Goal: Communication & Community: Ask a question

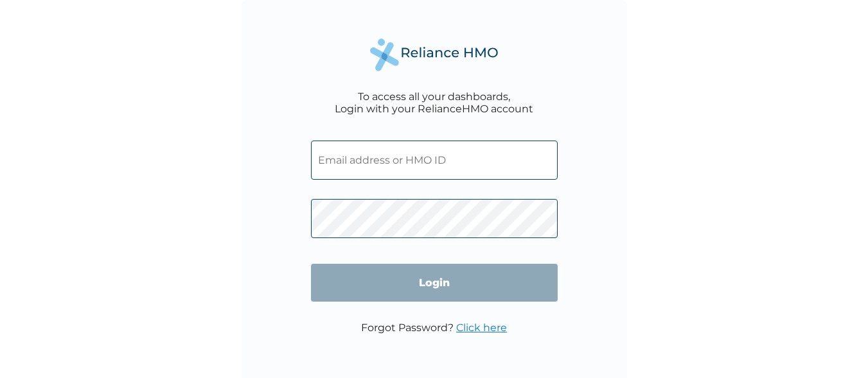
click at [424, 158] on input "text" at bounding box center [434, 160] width 247 height 39
type input "e"
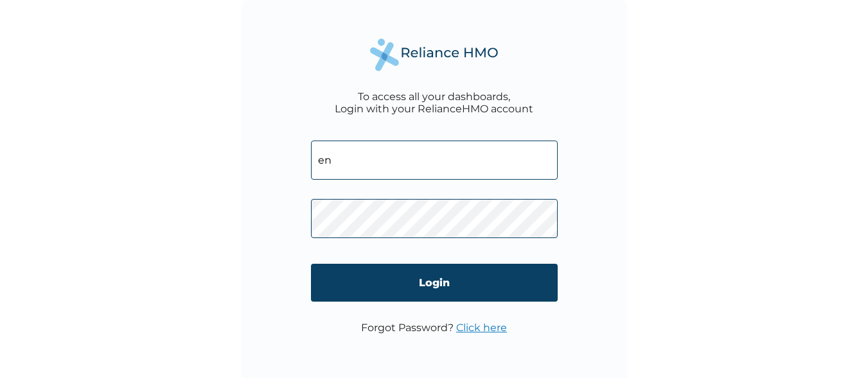
type input "e"
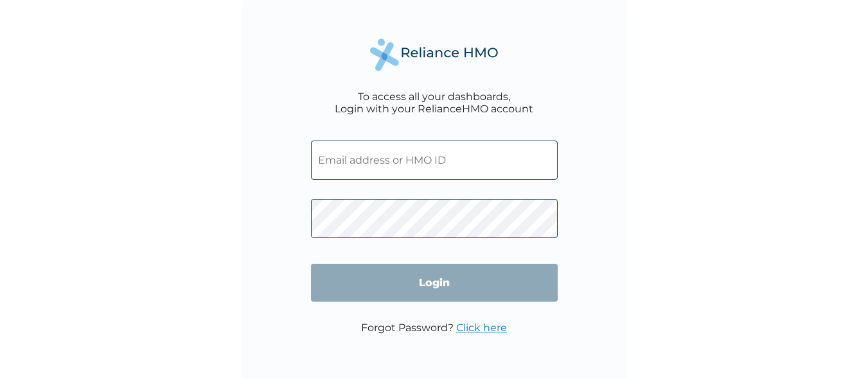
paste input "ENP/10373/A"
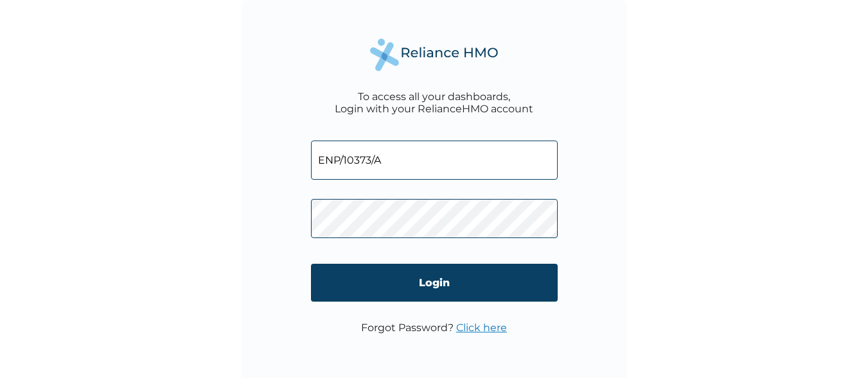
type input "ENP/10373/A"
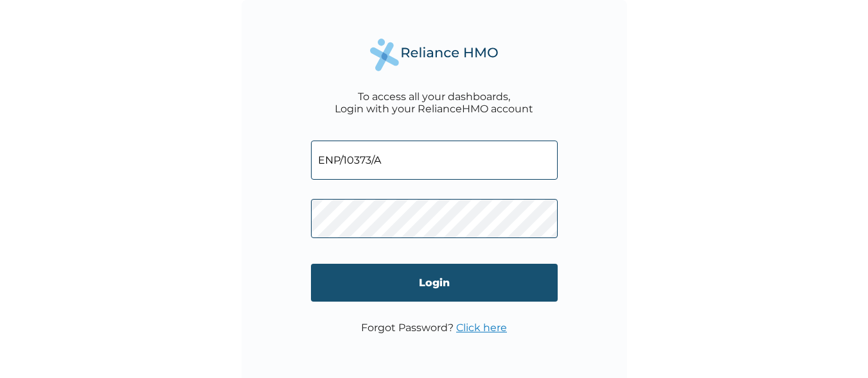
click at [361, 290] on input "Login" at bounding box center [434, 283] width 247 height 38
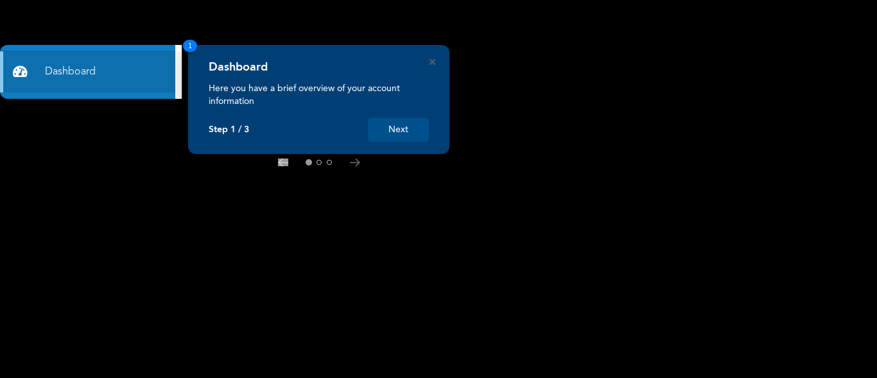
click at [401, 129] on button "Next" at bounding box center [398, 130] width 61 height 24
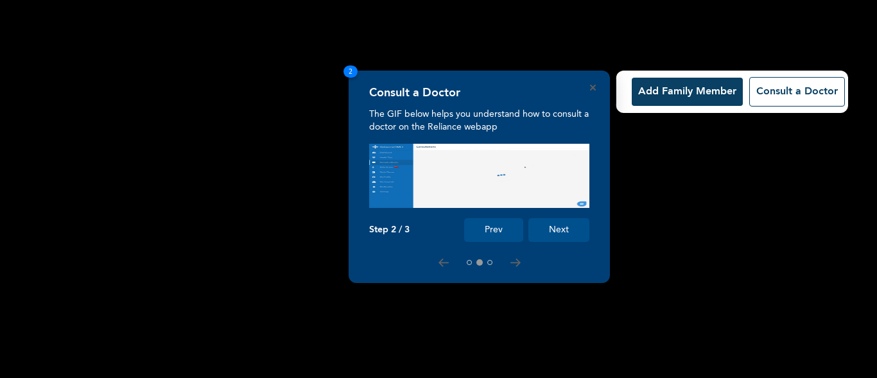
click at [558, 229] on button "Next" at bounding box center [558, 230] width 61 height 24
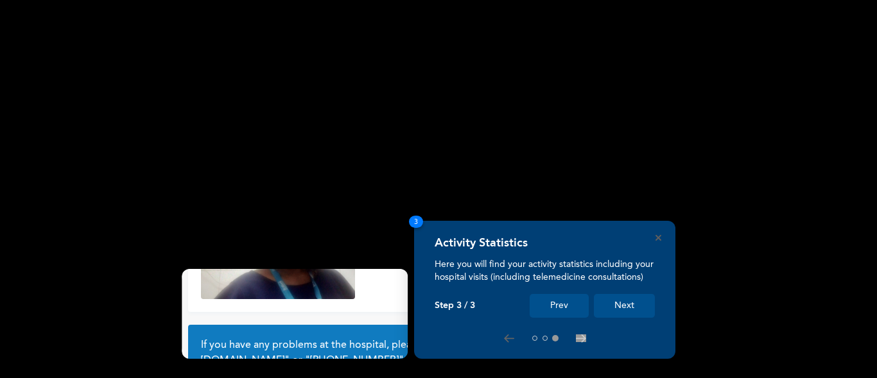
scroll to position [119, 0]
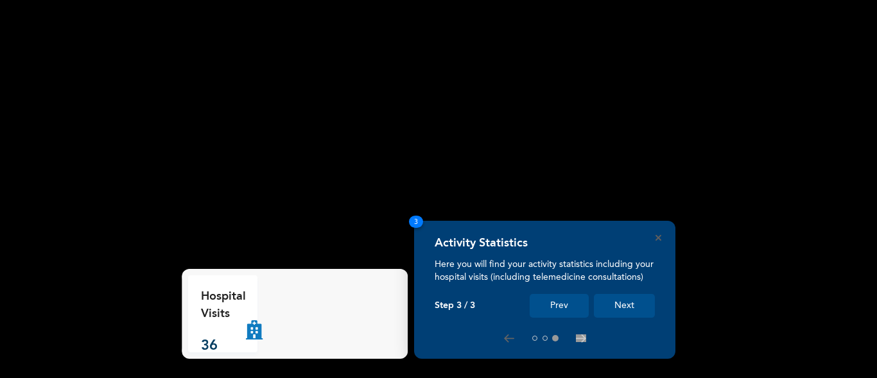
click at [640, 307] on button "Next" at bounding box center [624, 306] width 61 height 24
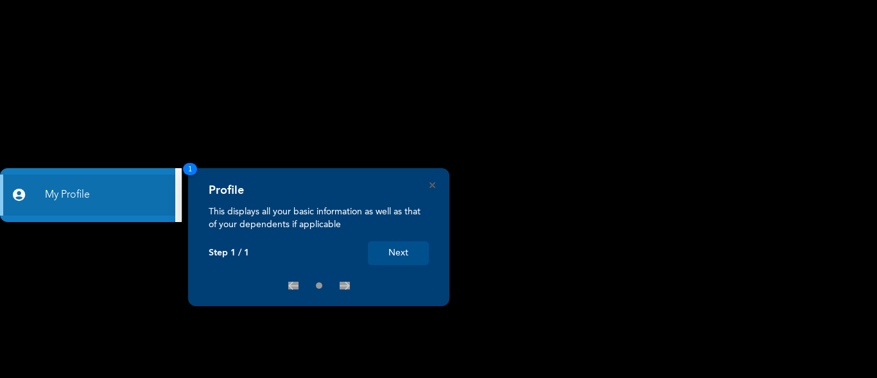
click at [399, 252] on button "Next" at bounding box center [398, 253] width 61 height 24
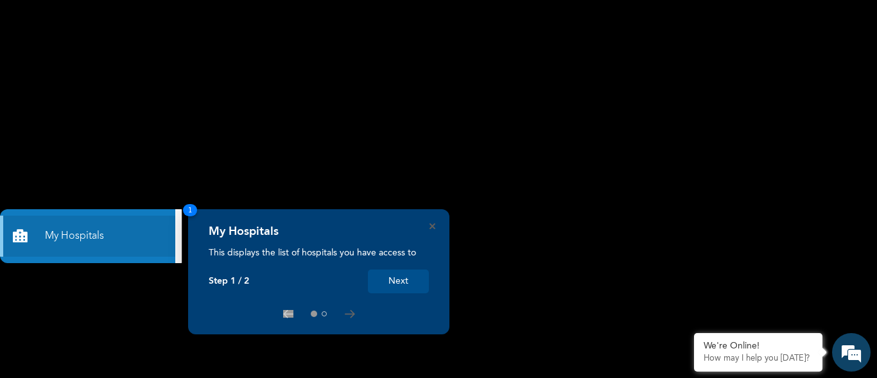
click at [408, 284] on button "Next" at bounding box center [398, 282] width 61 height 24
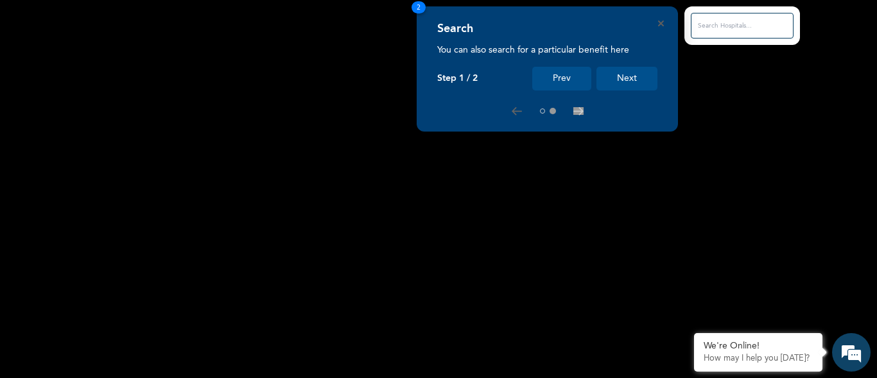
click at [627, 78] on button "Next" at bounding box center [627, 79] width 61 height 24
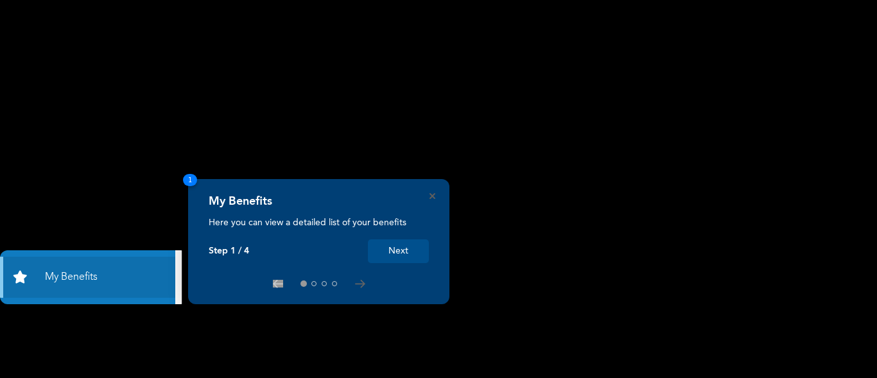
click at [401, 257] on button "Next" at bounding box center [398, 252] width 61 height 24
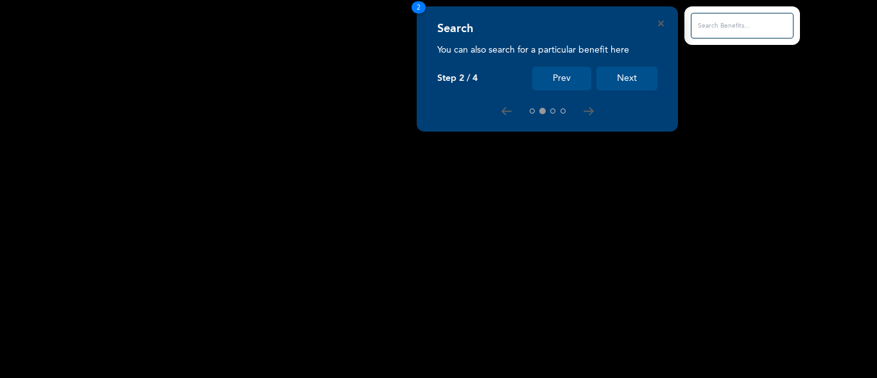
click at [629, 72] on button "Next" at bounding box center [627, 79] width 61 height 24
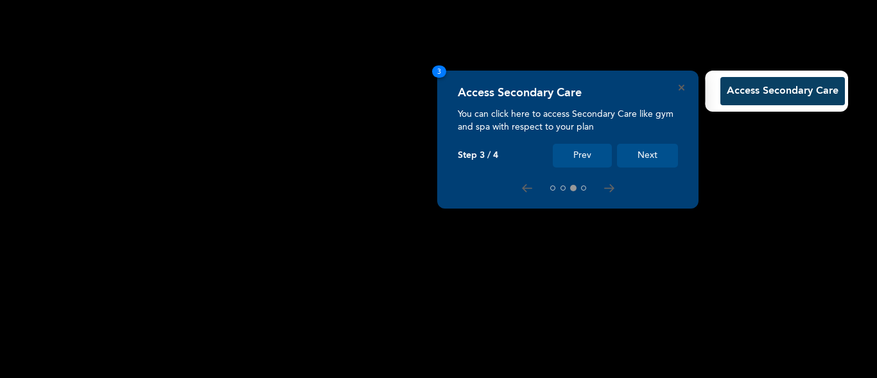
click at [641, 160] on button "Next" at bounding box center [647, 156] width 61 height 24
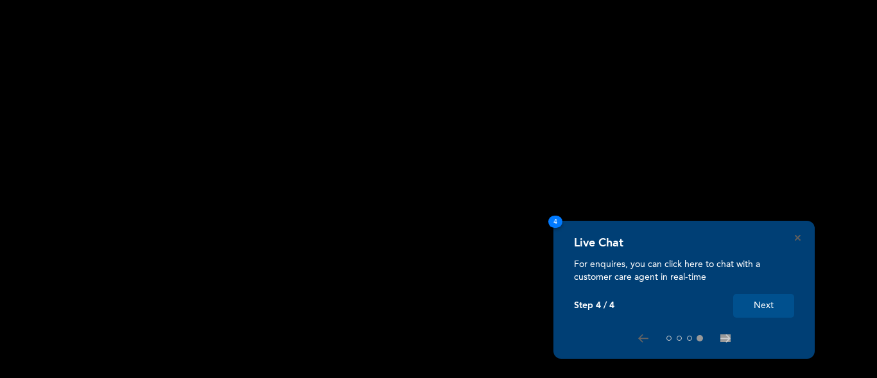
click at [762, 302] on button "Next" at bounding box center [763, 306] width 61 height 24
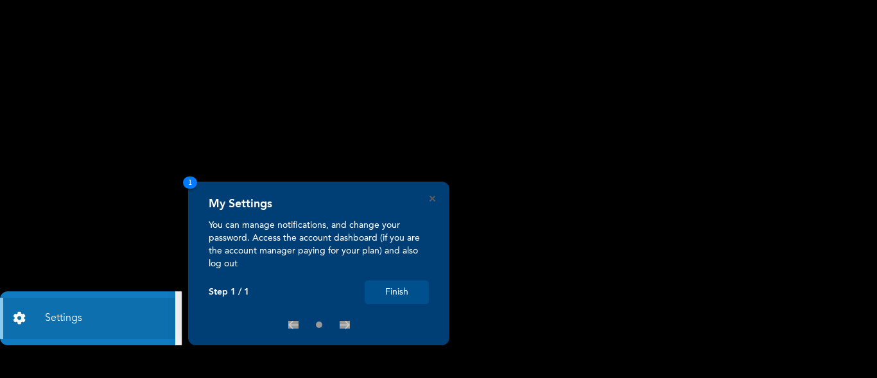
click at [407, 290] on button "Finish" at bounding box center [397, 293] width 64 height 24
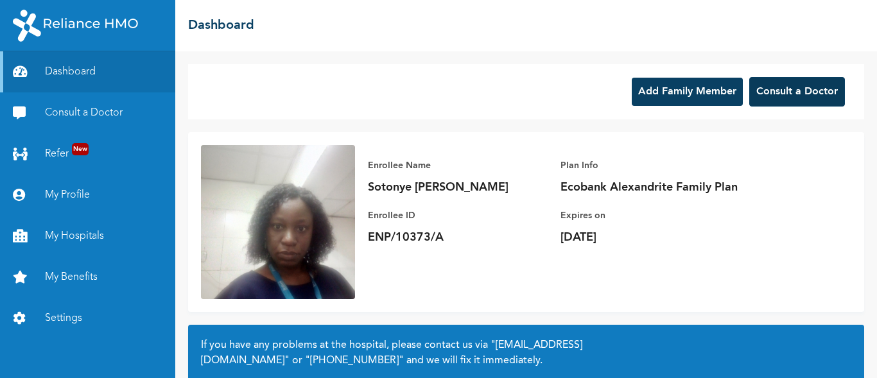
click at [767, 88] on button "Consult a Doctor" at bounding box center [797, 92] width 96 height 30
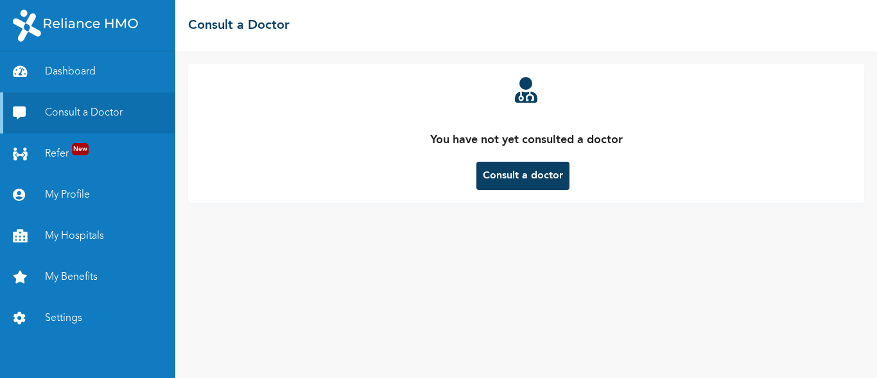
click at [538, 178] on button "Consult a doctor" at bounding box center [522, 176] width 93 height 28
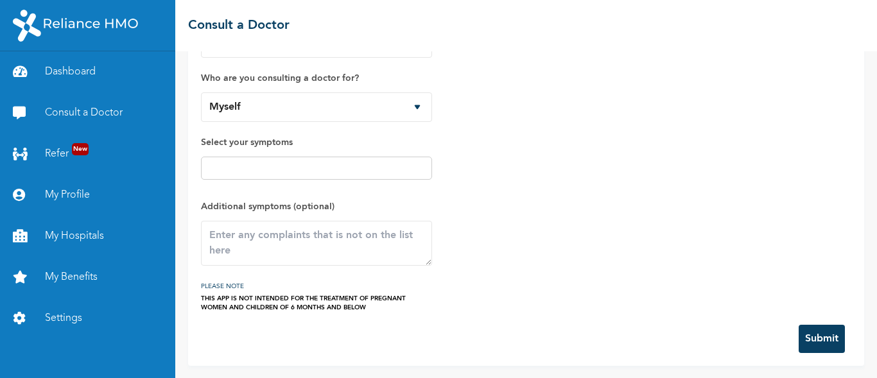
scroll to position [84, 0]
click at [813, 337] on button "Submit" at bounding box center [822, 338] width 46 height 28
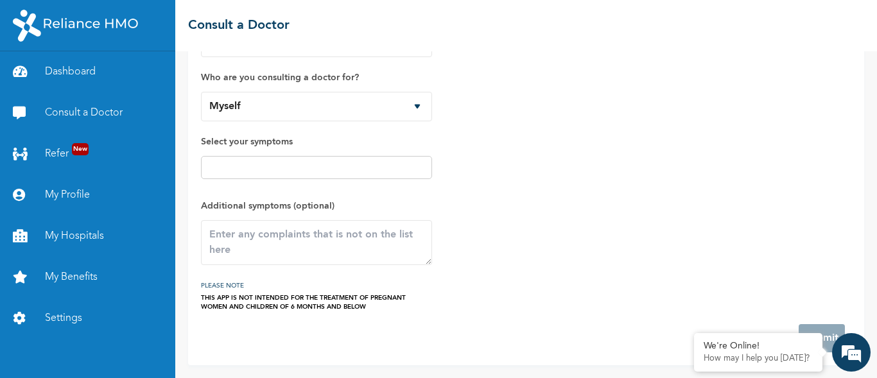
scroll to position [0, 0]
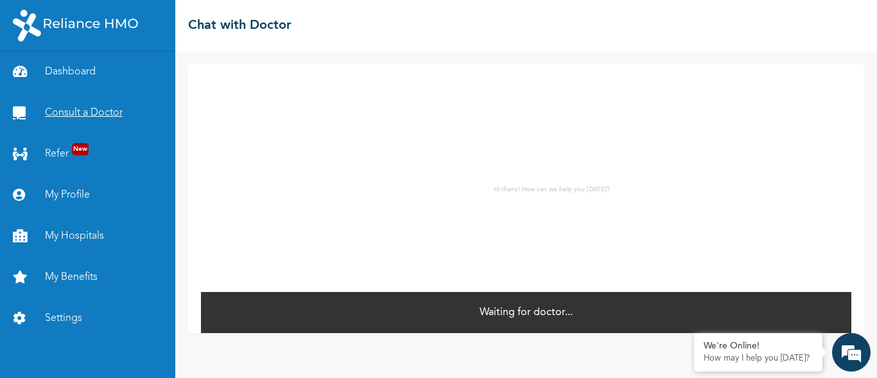
click at [84, 112] on link "Consult a Doctor" at bounding box center [87, 112] width 175 height 41
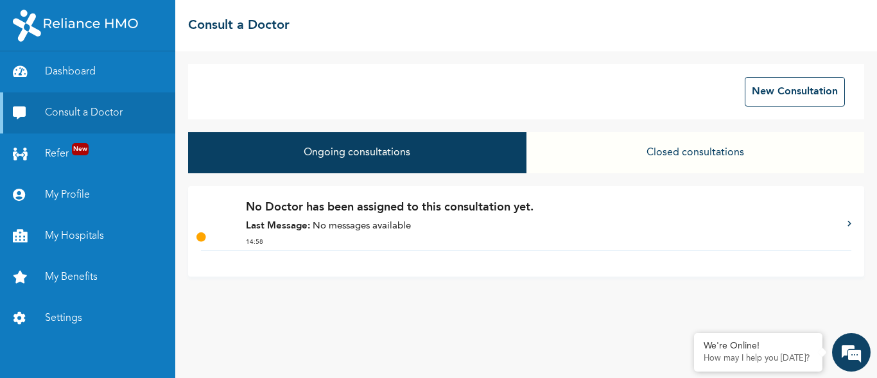
click at [348, 222] on p "Last Message: No messages available" at bounding box center [540, 227] width 589 height 15
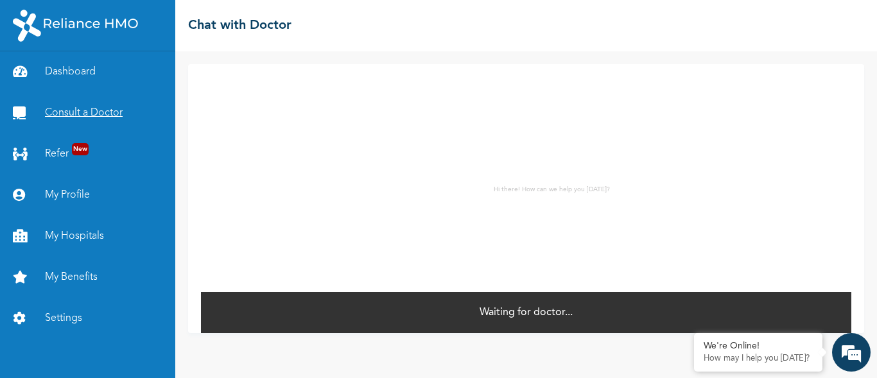
click at [94, 109] on link "Consult a Doctor" at bounding box center [87, 112] width 175 height 41
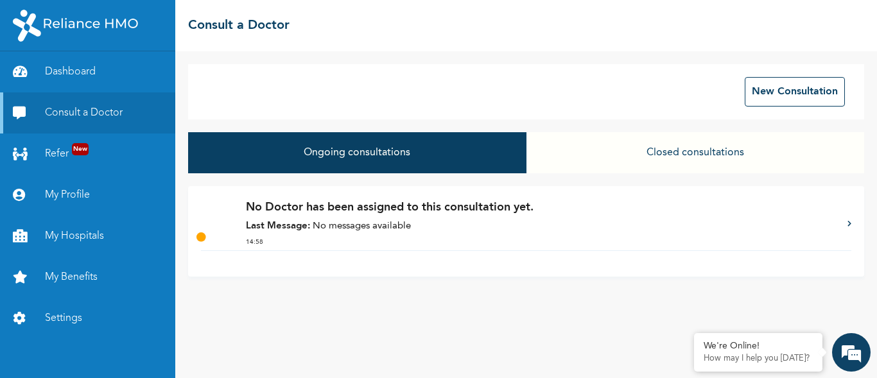
click at [336, 231] on p "Last Message: No messages available" at bounding box center [540, 227] width 589 height 15
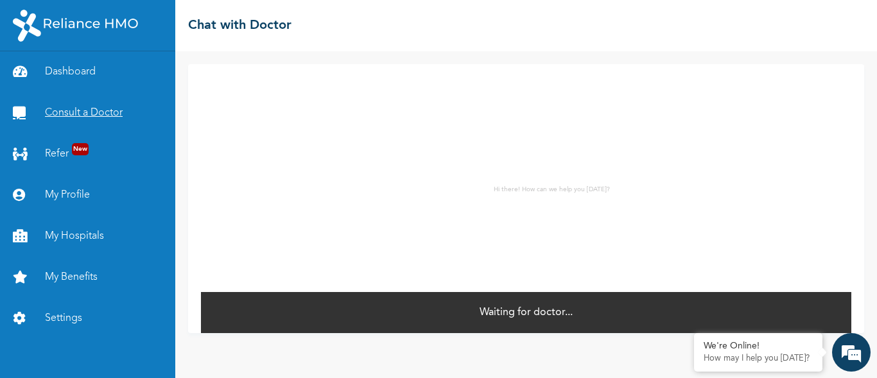
click at [100, 107] on link "Consult a Doctor" at bounding box center [87, 112] width 175 height 41
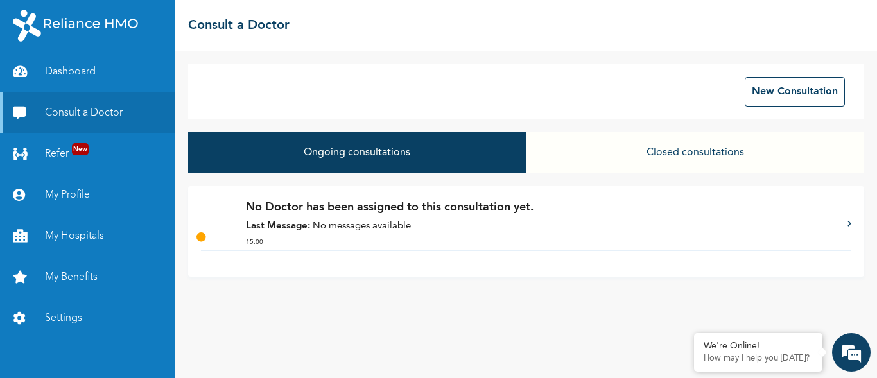
click at [301, 229] on strong "Last Message:" at bounding box center [278, 227] width 64 height 10
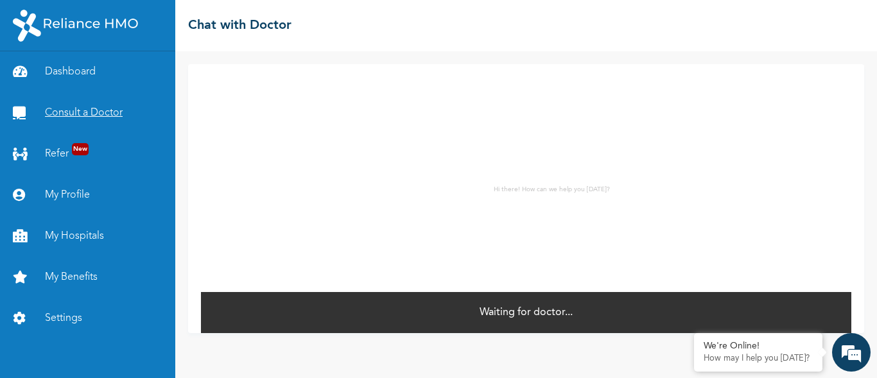
click at [67, 110] on link "Consult a Doctor" at bounding box center [87, 112] width 175 height 41
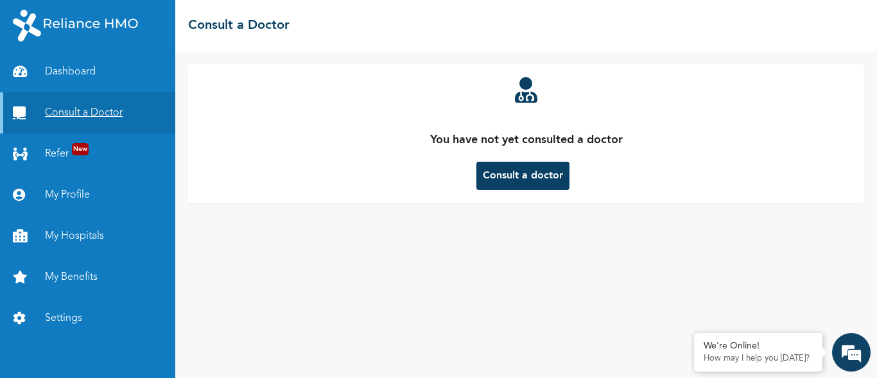
click at [108, 107] on link "Consult a Doctor" at bounding box center [87, 112] width 175 height 41
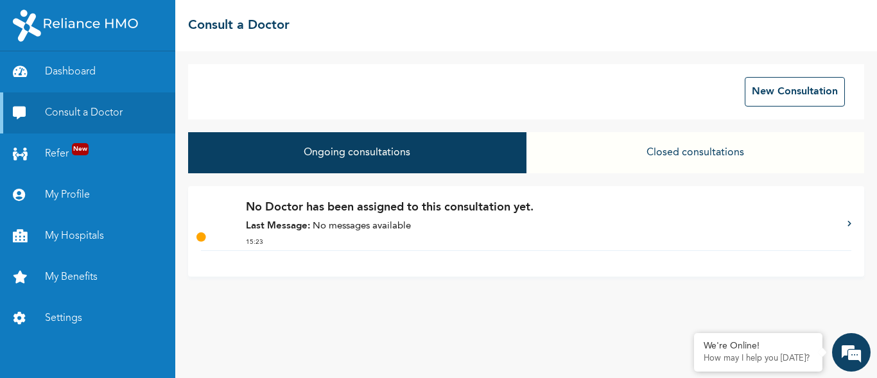
click at [317, 225] on p "Last Message: No messages available" at bounding box center [540, 227] width 589 height 15
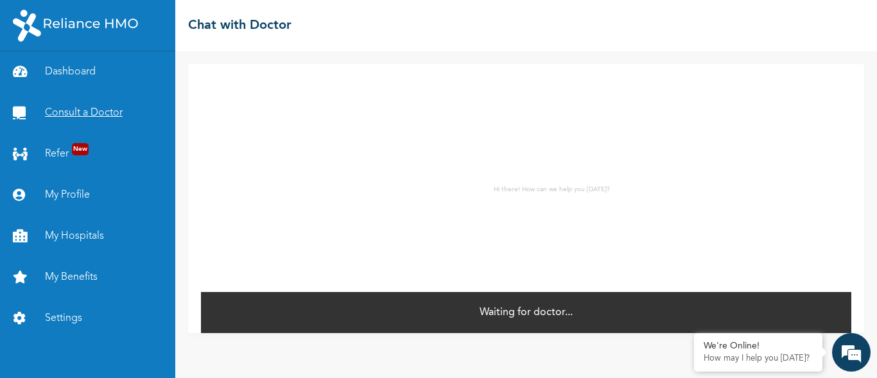
click at [70, 121] on link "Consult a Doctor" at bounding box center [87, 112] width 175 height 41
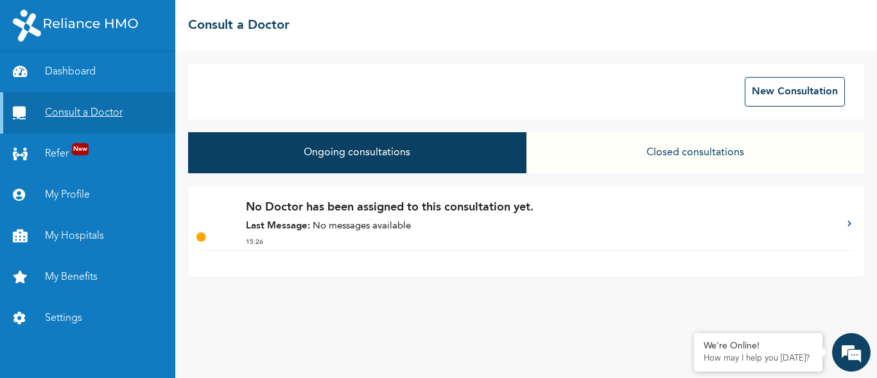
click at [61, 114] on link "Consult a Doctor" at bounding box center [87, 112] width 175 height 41
click at [295, 225] on strong "Last Message:" at bounding box center [278, 227] width 64 height 10
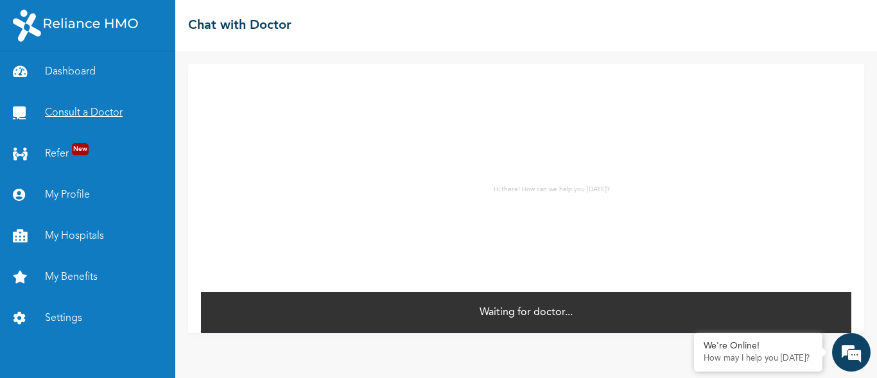
click at [99, 110] on link "Consult a Doctor" at bounding box center [87, 112] width 175 height 41
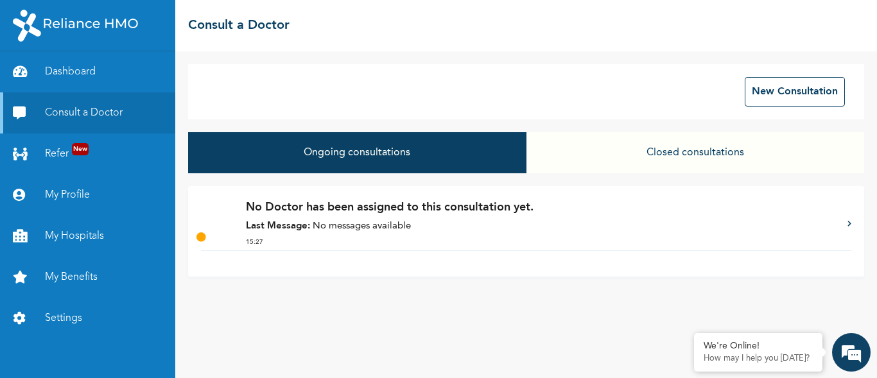
click at [306, 225] on strong "Last Message:" at bounding box center [278, 227] width 64 height 10
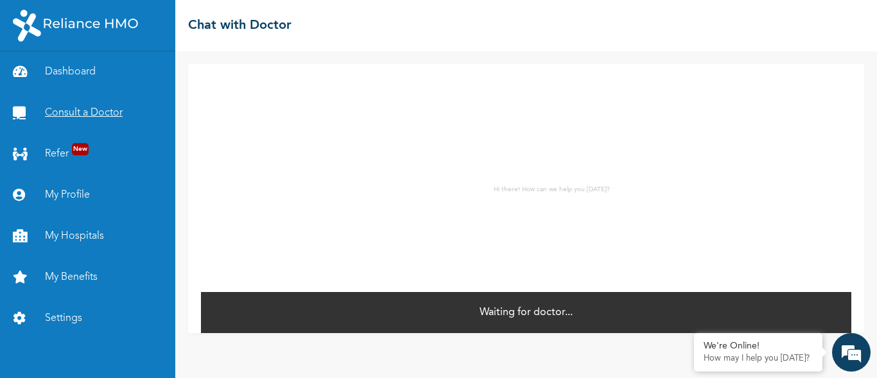
click at [73, 105] on link "Consult a Doctor" at bounding box center [87, 112] width 175 height 41
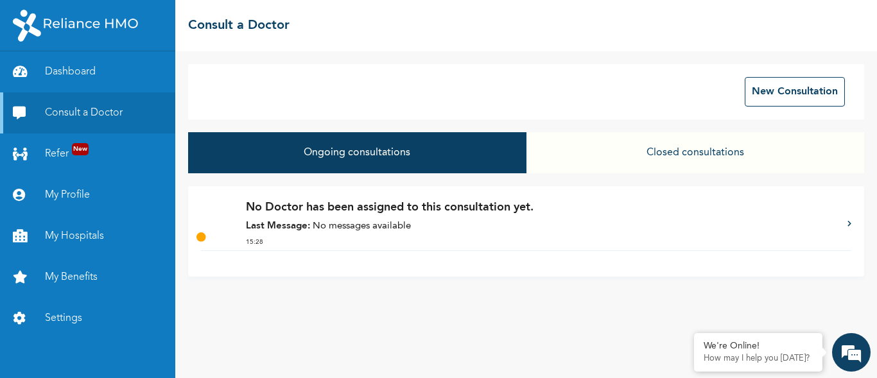
click at [346, 228] on p "Last Message: No messages available" at bounding box center [540, 227] width 589 height 15
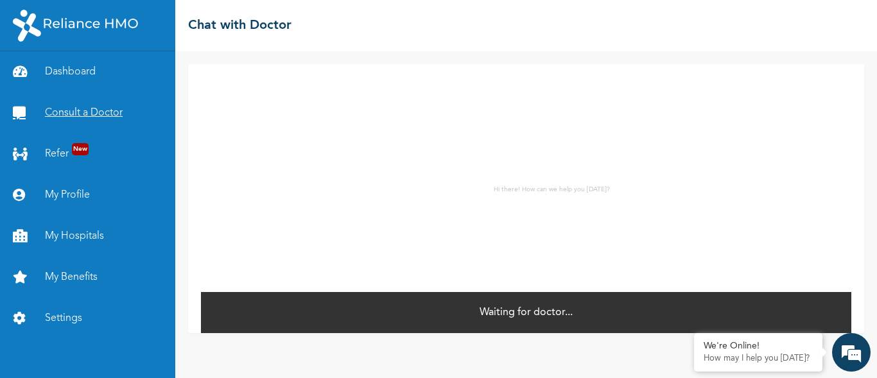
click at [83, 107] on link "Consult a Doctor" at bounding box center [87, 112] width 175 height 41
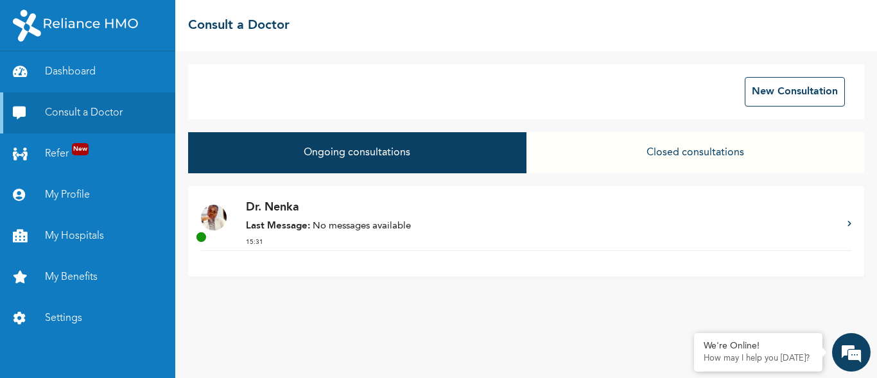
click at [509, 174] on div "Ongoing consultations Closed consultations" at bounding box center [526, 159] width 676 height 54
click at [304, 227] on strong "Last Message:" at bounding box center [278, 227] width 64 height 10
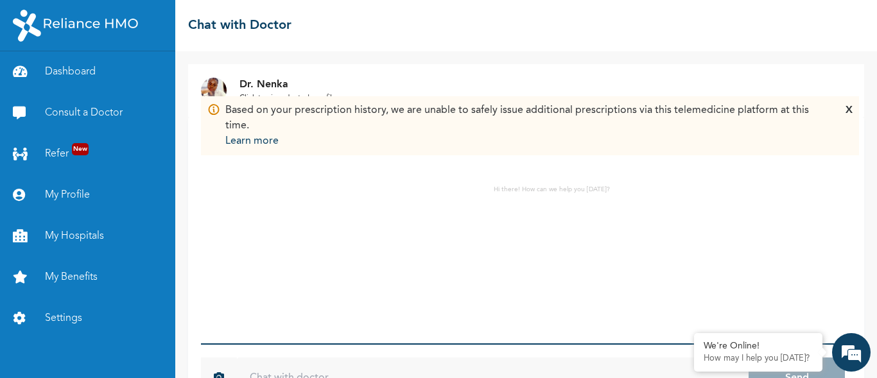
scroll to position [46, 0]
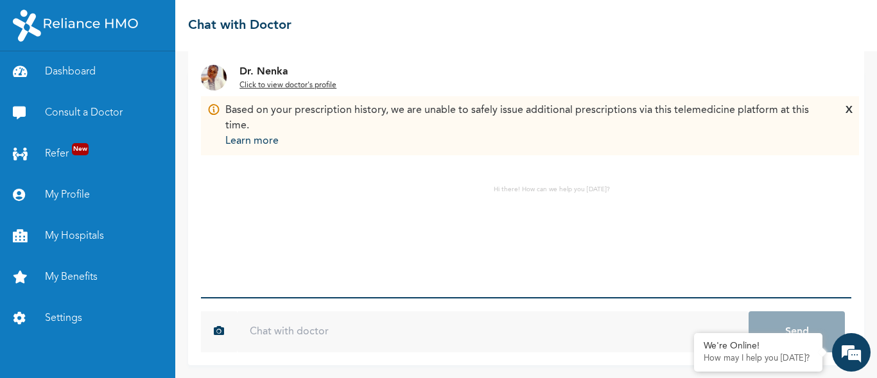
click at [326, 340] on input "text" at bounding box center [493, 331] width 512 height 41
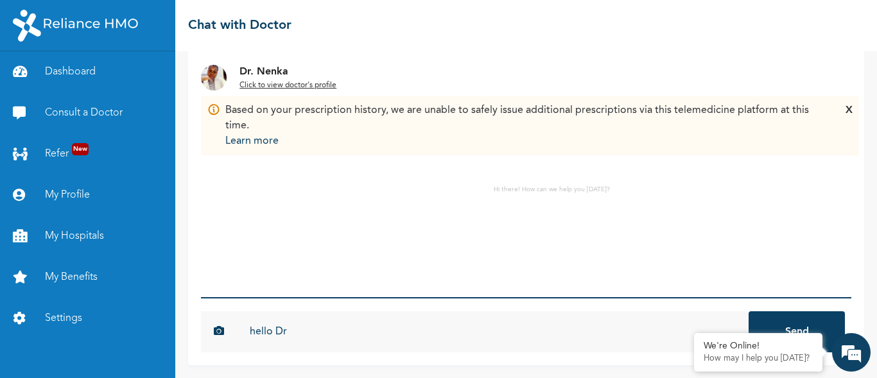
type input "hello Dr"
click at [749, 311] on button "Send" at bounding box center [797, 331] width 96 height 41
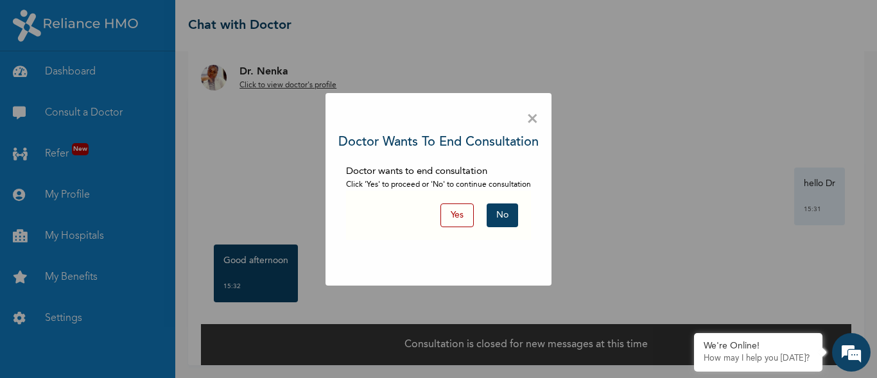
scroll to position [21, 0]
click at [453, 214] on button "Yes" at bounding box center [457, 216] width 33 height 24
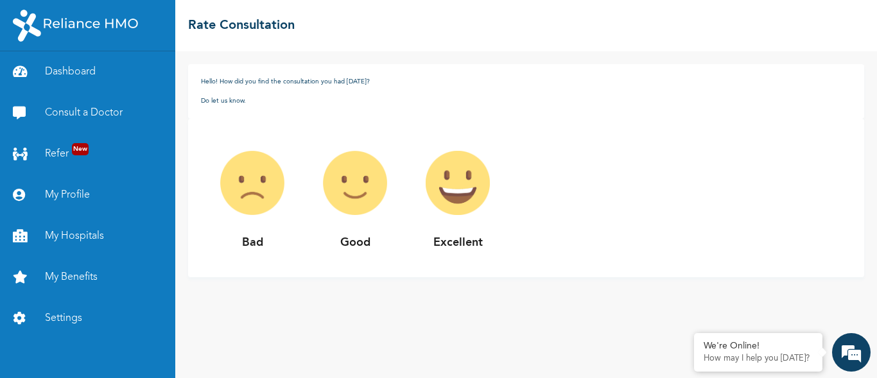
click at [354, 189] on img at bounding box center [355, 183] width 103 height 103
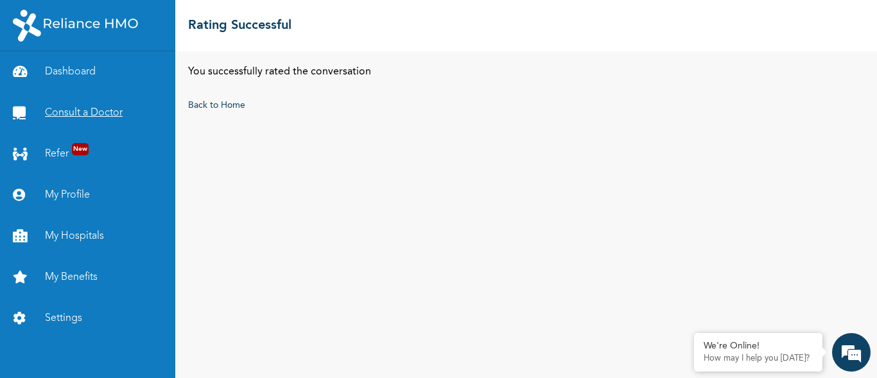
click at [99, 114] on link "Consult a Doctor" at bounding box center [87, 112] width 175 height 41
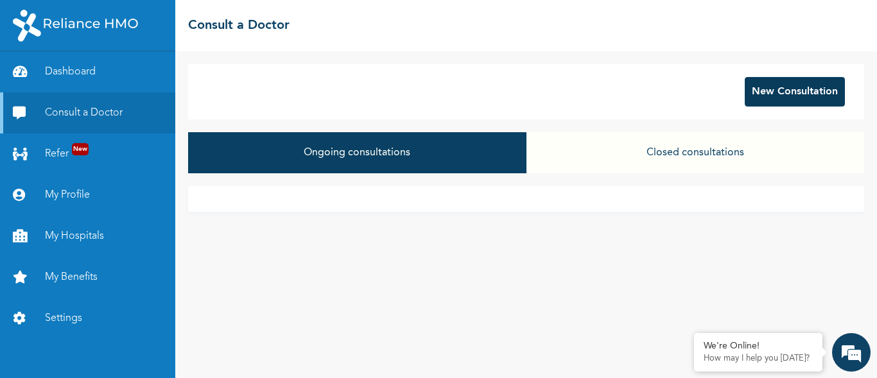
click at [778, 91] on button "New Consultation" at bounding box center [795, 92] width 100 height 30
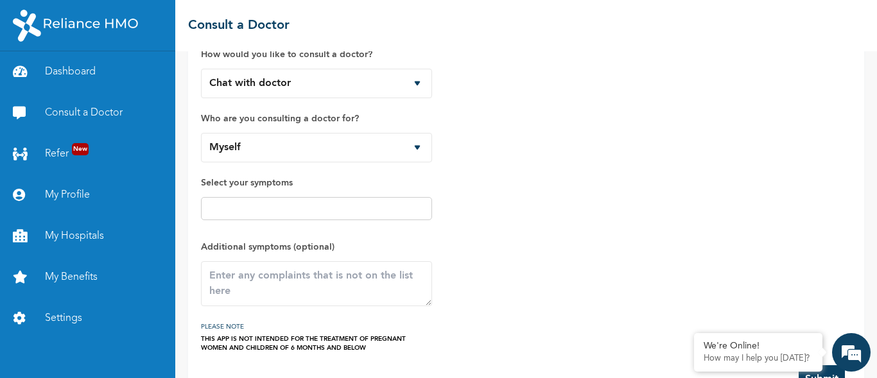
scroll to position [84, 0]
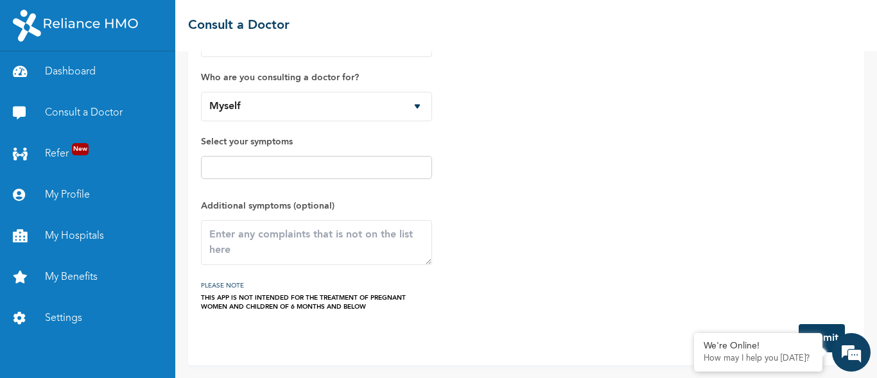
click at [830, 332] on button "Submit" at bounding box center [822, 338] width 46 height 28
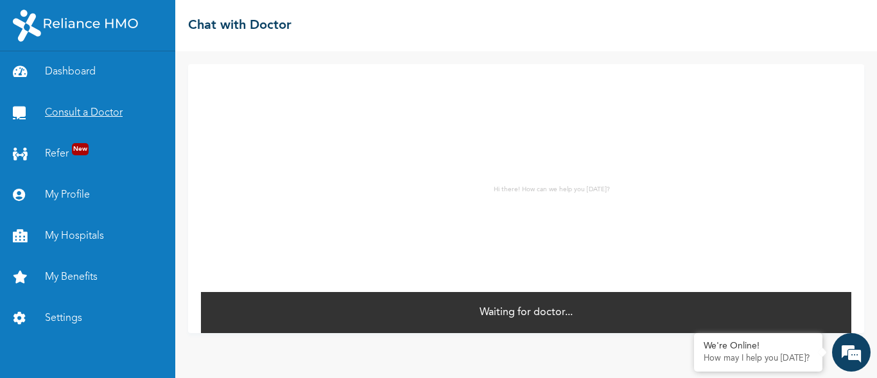
click at [54, 116] on link "Consult a Doctor" at bounding box center [87, 112] width 175 height 41
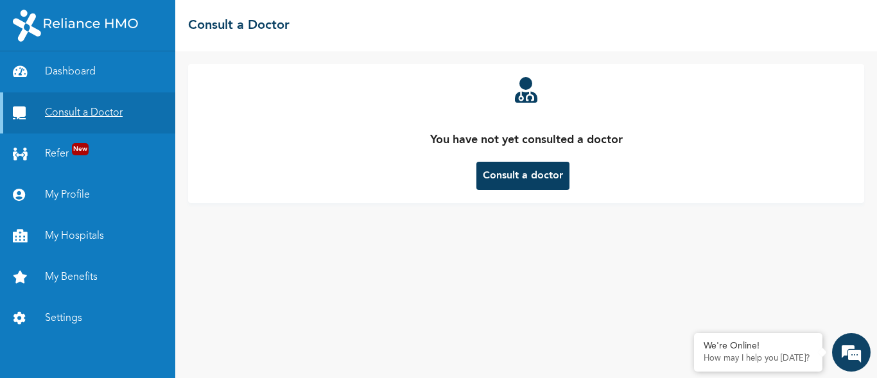
click at [109, 113] on link "Consult a Doctor" at bounding box center [87, 112] width 175 height 41
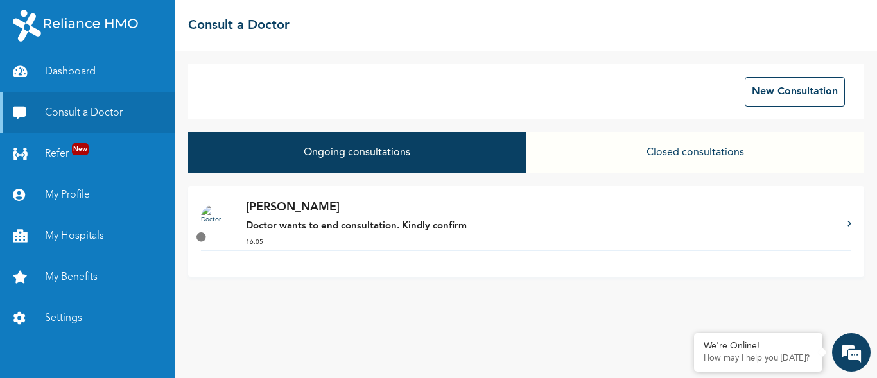
click at [351, 228] on strong "Doctor wants to end consultation. Kindly confirm" at bounding box center [356, 227] width 221 height 10
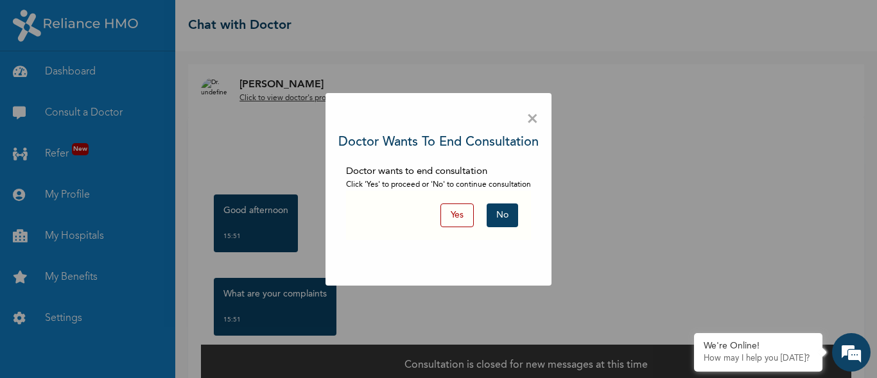
scroll to position [21, 0]
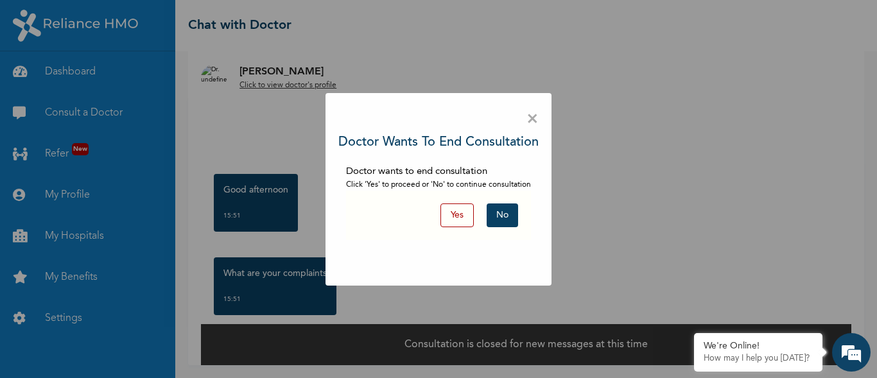
click at [494, 216] on button "No" at bounding box center [502, 216] width 31 height 24
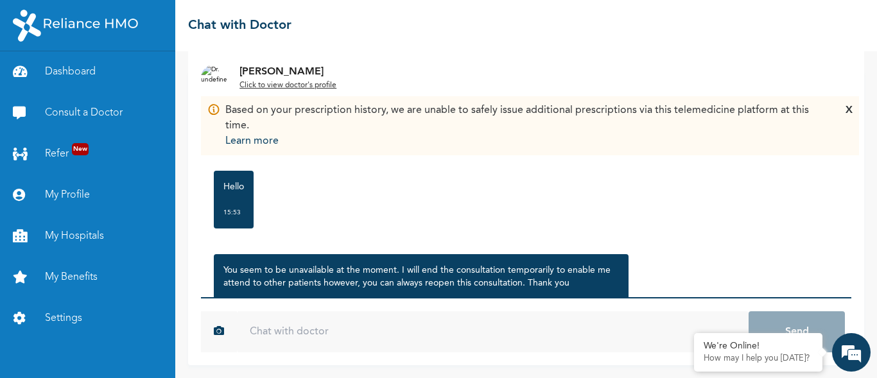
scroll to position [207, 0]
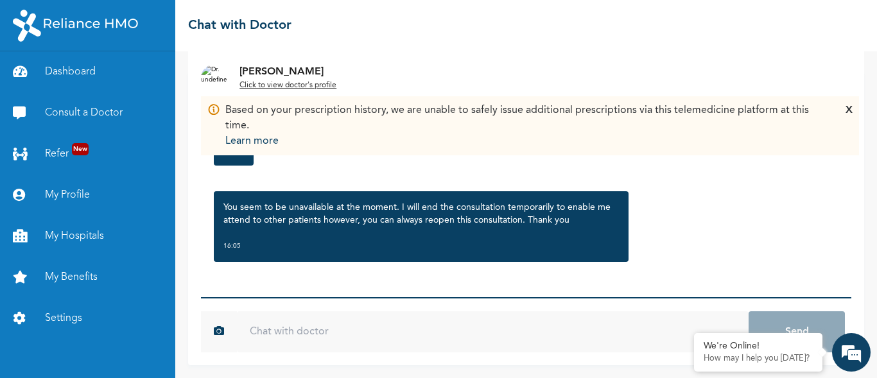
click at [271, 331] on input "text" at bounding box center [493, 331] width 512 height 41
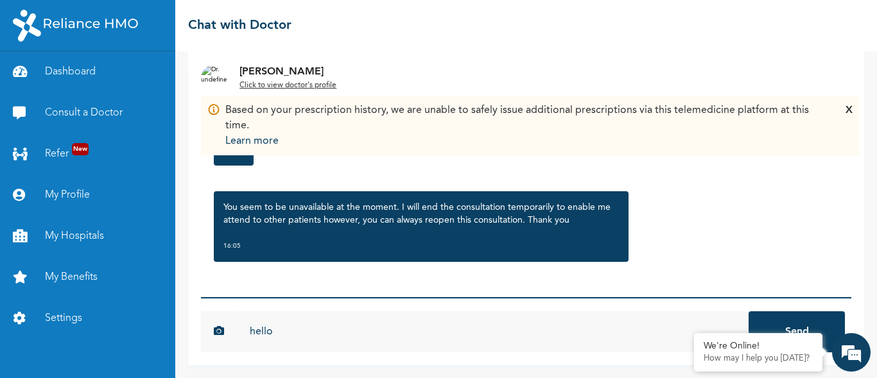
type input "hello"
click at [749, 311] on button "Send" at bounding box center [797, 331] width 96 height 41
type input "i didnt knw"
click at [749, 311] on button "Send" at bounding box center [797, 331] width 96 height 41
type input "you have responded"
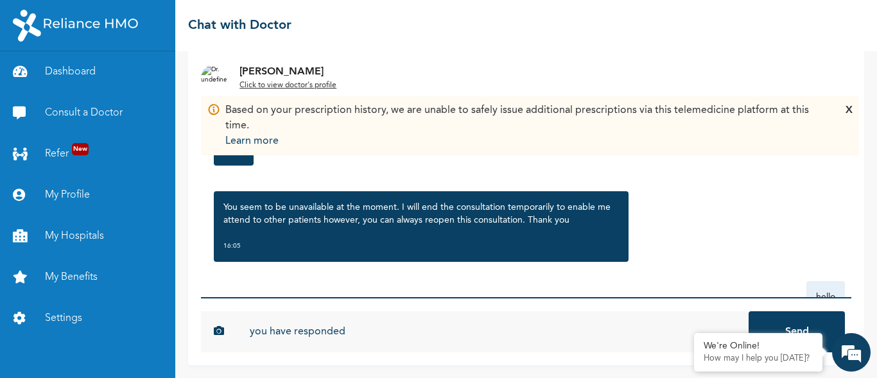
click at [749, 311] on button "Send" at bounding box center [797, 331] width 96 height 41
type input "am having headache and my chest feels like having indisgestion"
click at [749, 311] on button "Send" at bounding box center [797, 331] width 96 height 41
type input "like food is stuck there"
click at [749, 311] on button "Send" at bounding box center [797, 331] width 96 height 41
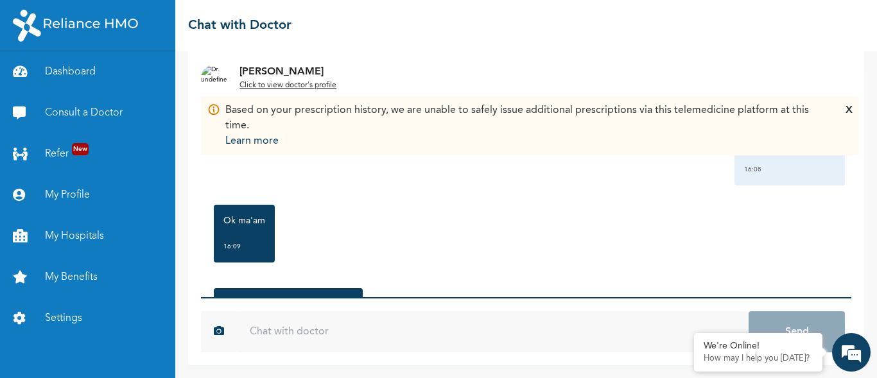
scroll to position [728, 0]
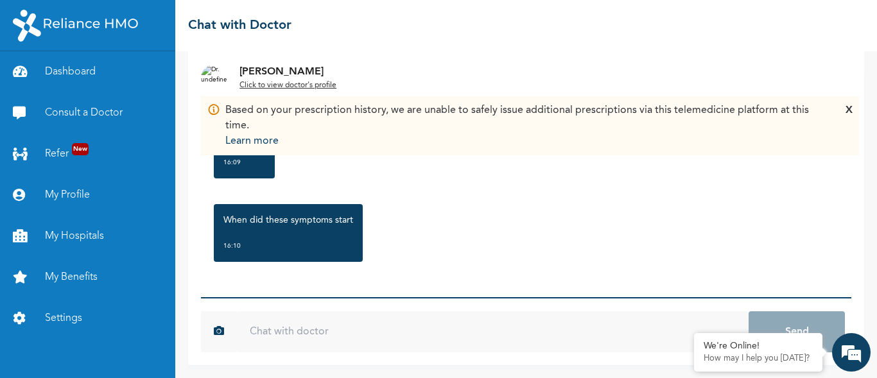
click at [322, 338] on input "text" at bounding box center [493, 331] width 512 height 41
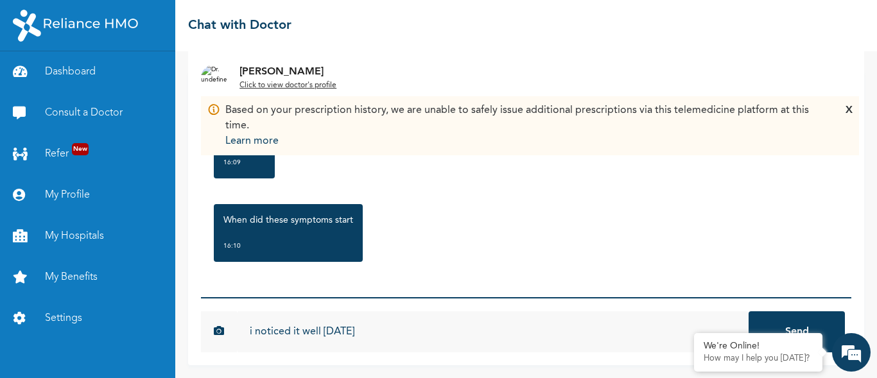
type input "i noticed it well this saturday"
click at [749, 311] on button "Send" at bounding box center [797, 331] width 96 height 41
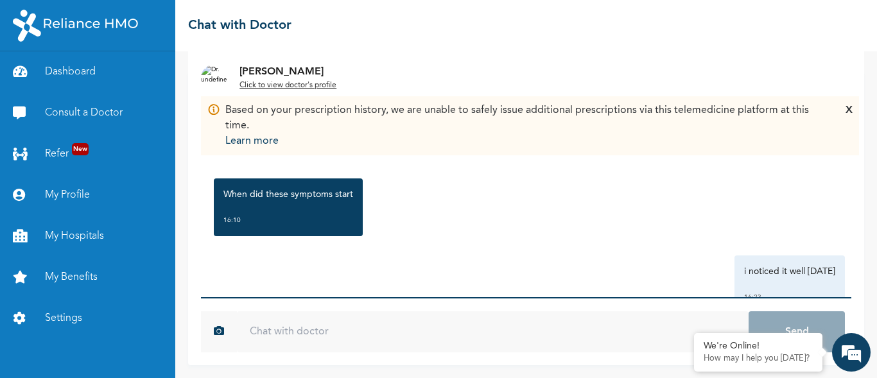
scroll to position [882, 0]
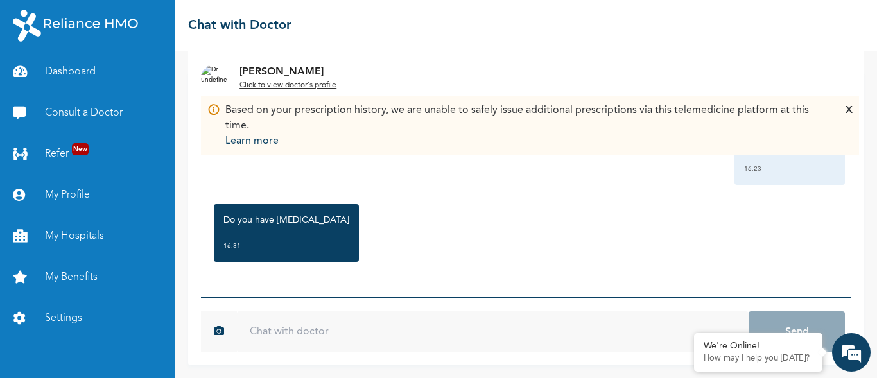
click at [322, 333] on input "text" at bounding box center [493, 331] width 512 height 41
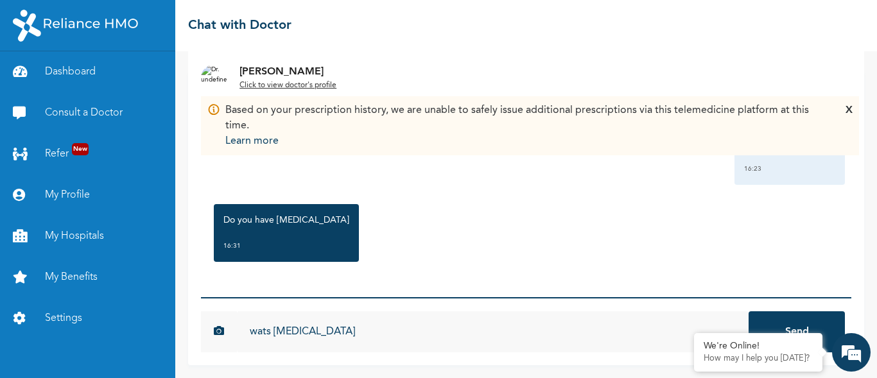
type input "wats gastric ulcer"
click at [749, 311] on button "Send" at bounding box center [797, 331] width 96 height 41
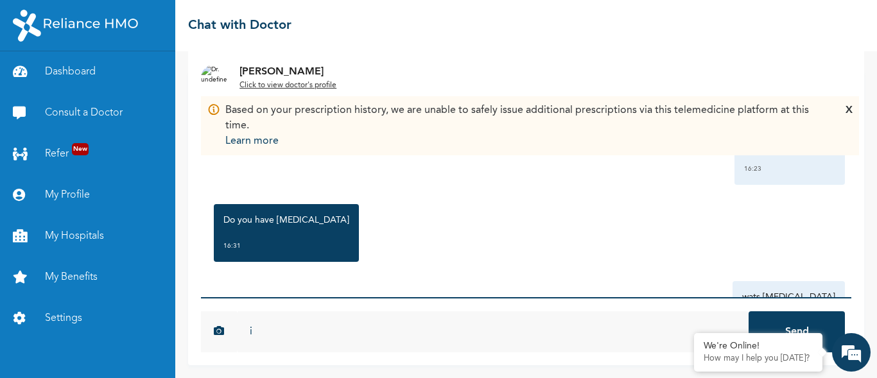
type input "i"
type input "my tummy ache me atimes"
click at [749, 311] on button "Send" at bounding box center [797, 331] width 96 height 41
type input "when i dont eat on time"
click at [749, 311] on button "Send" at bounding box center [797, 331] width 96 height 41
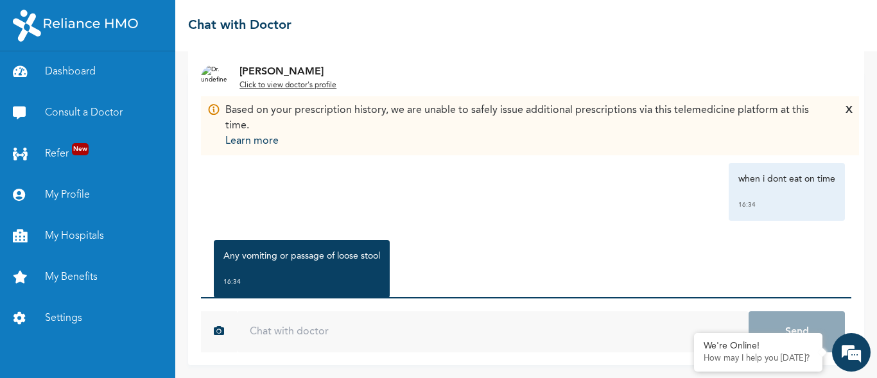
scroll to position [1261, 0]
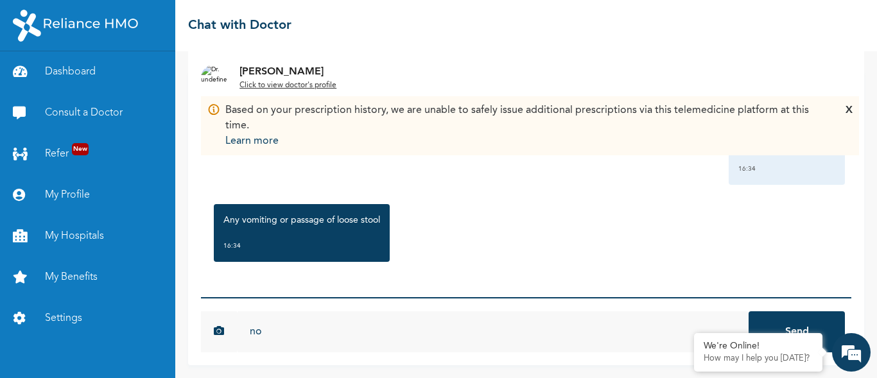
type input "n"
type input "no"
click at [749, 311] on button "Send" at bounding box center [797, 331] width 96 height 41
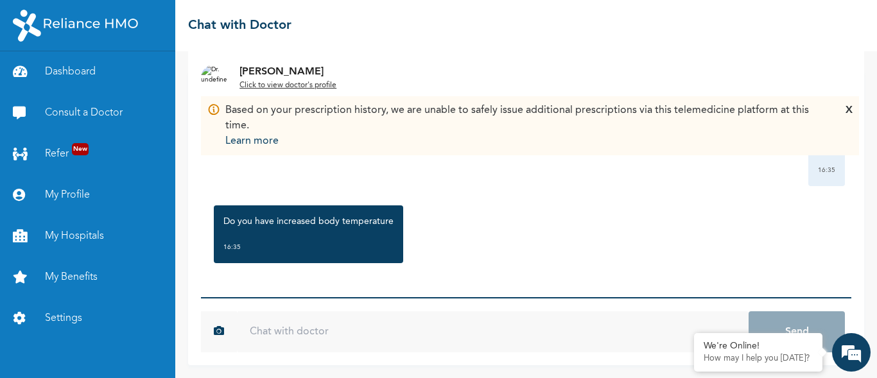
scroll to position [1415, 0]
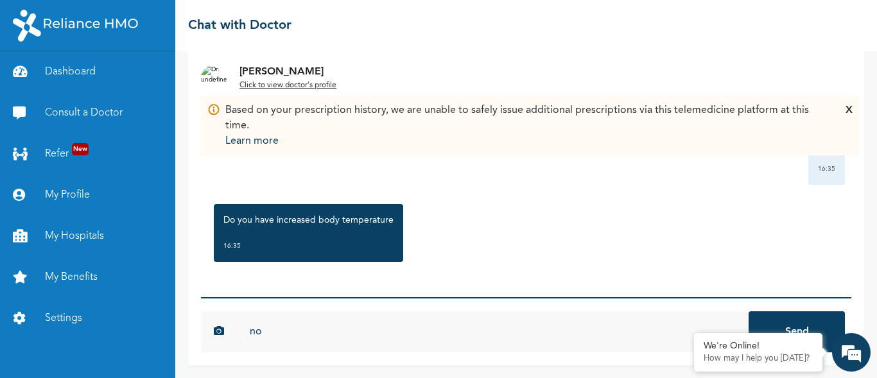
type input "no"
click at [749, 311] on button "Send" at bounding box center [797, 331] width 96 height 41
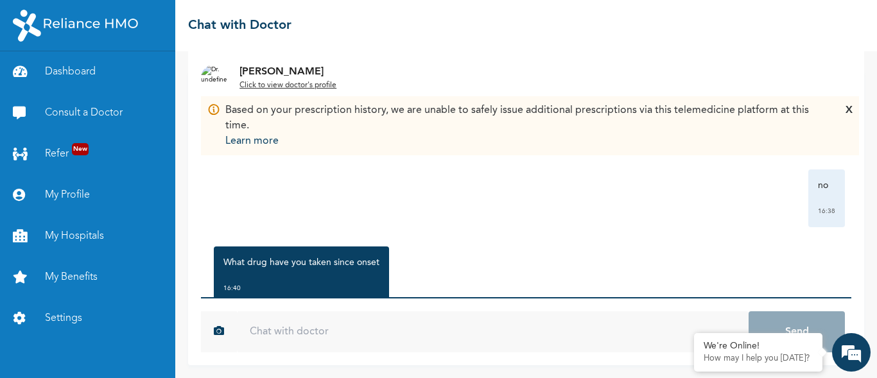
scroll to position [1569, 0]
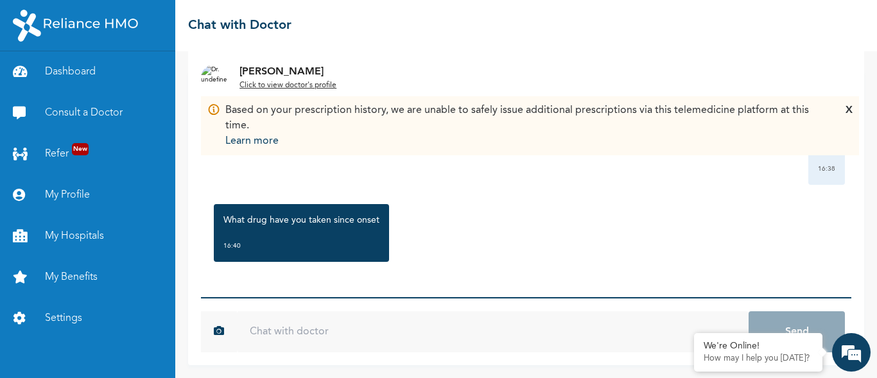
click at [378, 329] on input "text" at bounding box center [493, 331] width 512 height 41
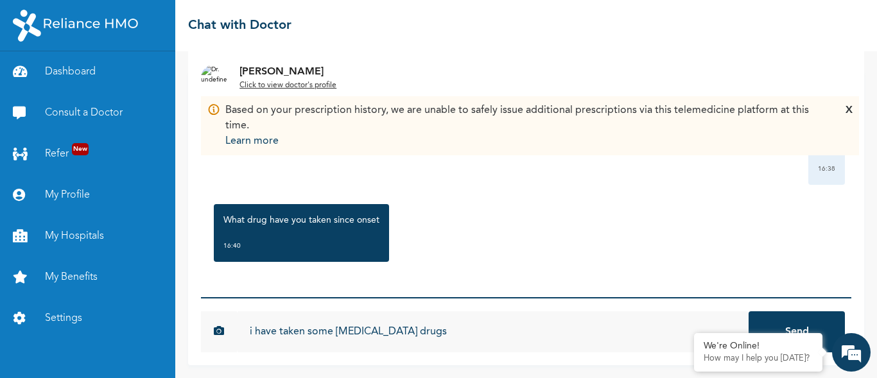
type input "i have taken some ulcer drugs"
click at [749, 311] on button "Send" at bounding box center [797, 331] width 96 height 41
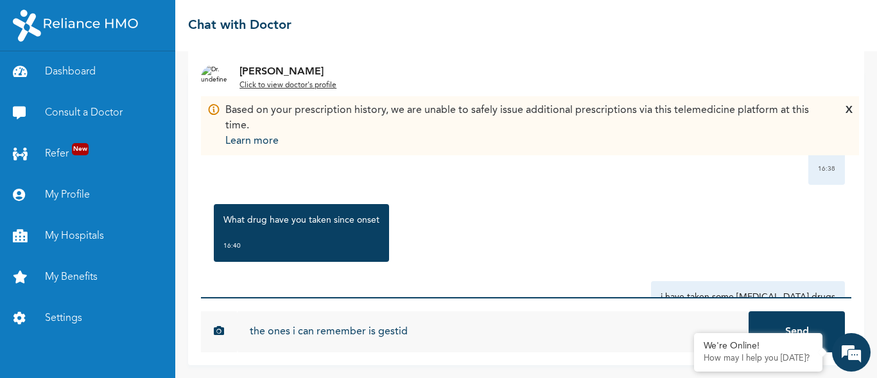
type input "the ones i can remember is gestid"
click at [749, 311] on button "Send" at bounding box center [797, 331] width 96 height 41
type input "and amoxil"
click at [749, 311] on button "Send" at bounding box center [797, 331] width 96 height 41
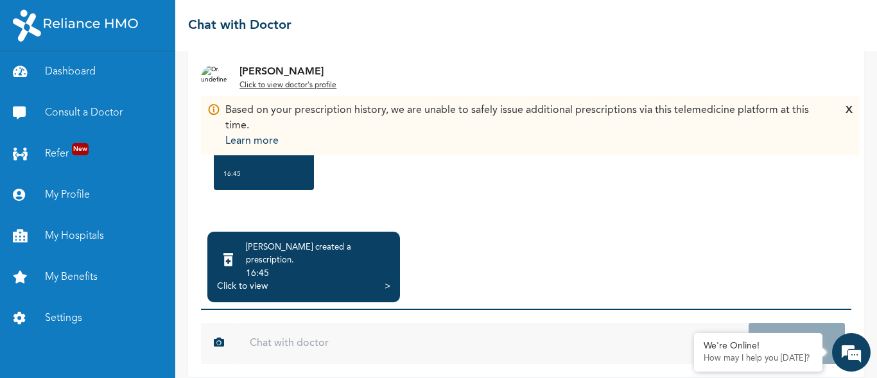
scroll to position [119, 0]
click at [338, 322] on input "text" at bounding box center [493, 342] width 512 height 41
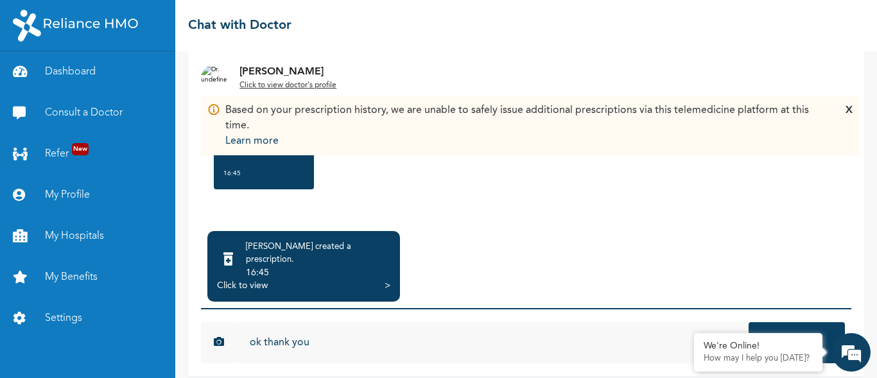
type input "ok thank you"
click at [749, 322] on button "Send" at bounding box center [797, 342] width 96 height 41
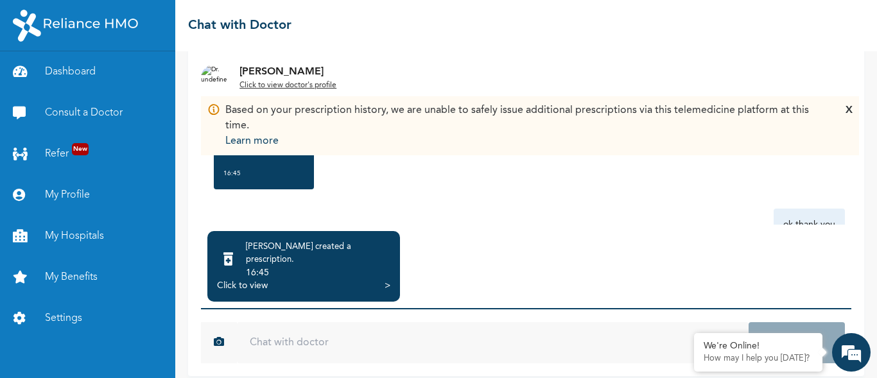
click at [385, 279] on div ">" at bounding box center [388, 285] width 6 height 13
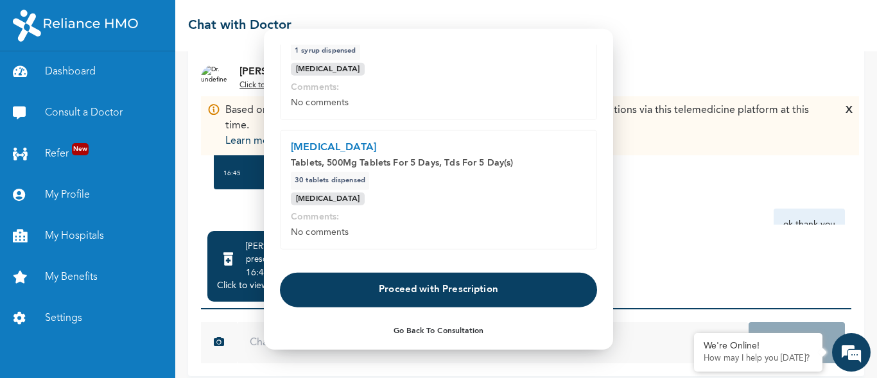
scroll to position [240, 0]
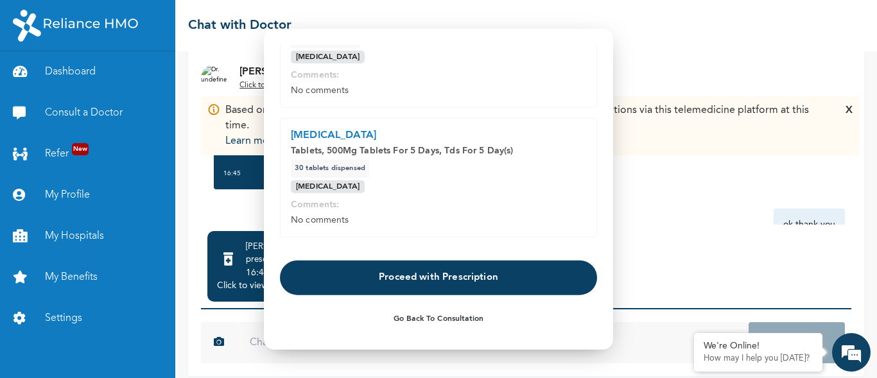
click at [365, 273] on button "Proceed with Prescription" at bounding box center [438, 278] width 317 height 35
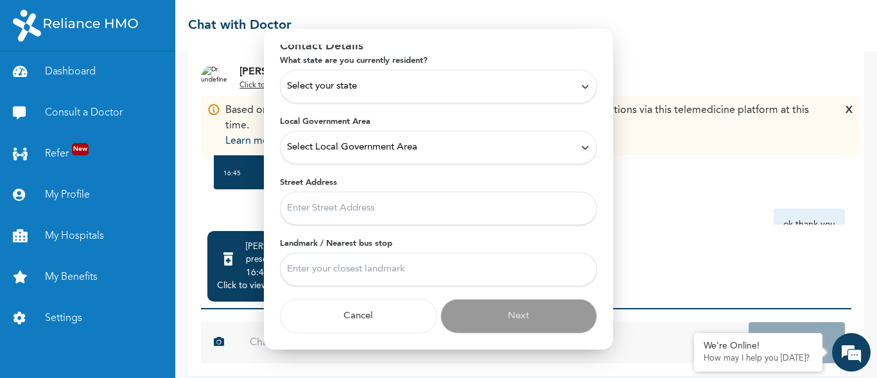
scroll to position [60, 0]
click at [333, 78] on div "Select your state" at bounding box center [438, 86] width 317 height 33
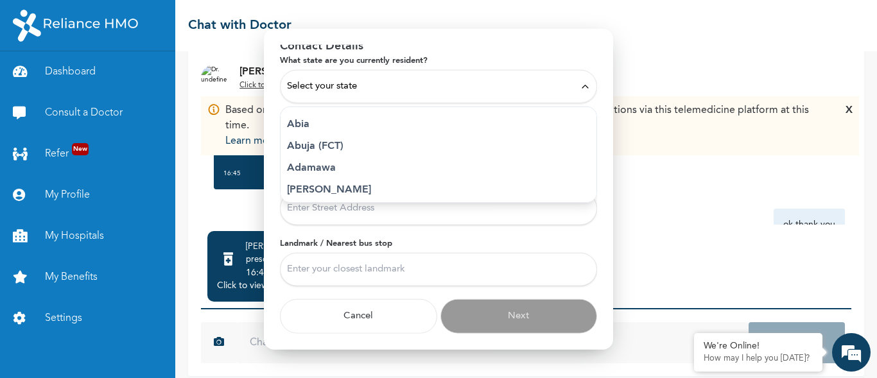
click at [333, 78] on div "Select your state" at bounding box center [438, 86] width 317 height 33
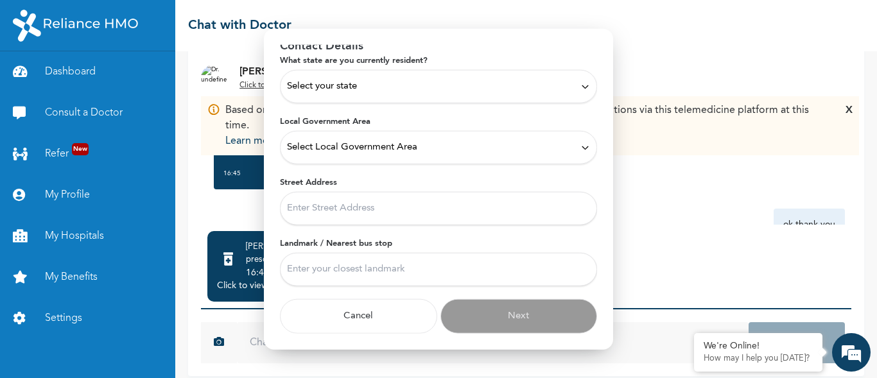
click at [299, 82] on span "Select your state" at bounding box center [322, 87] width 70 height 14
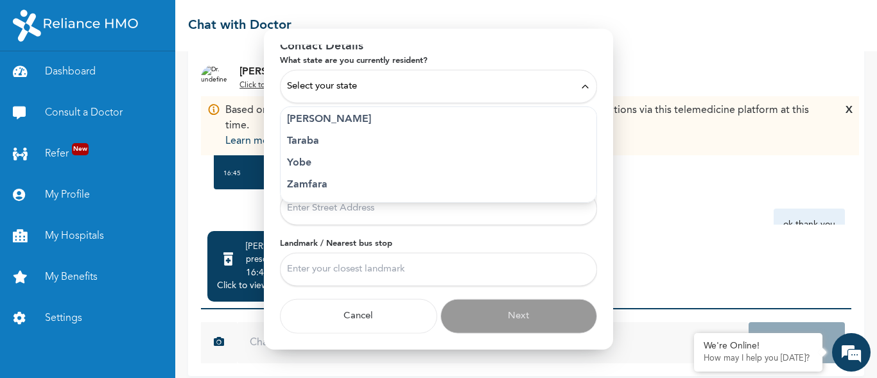
scroll to position [661, 0]
click at [302, 161] on p "Rivers" at bounding box center [438, 161] width 303 height 15
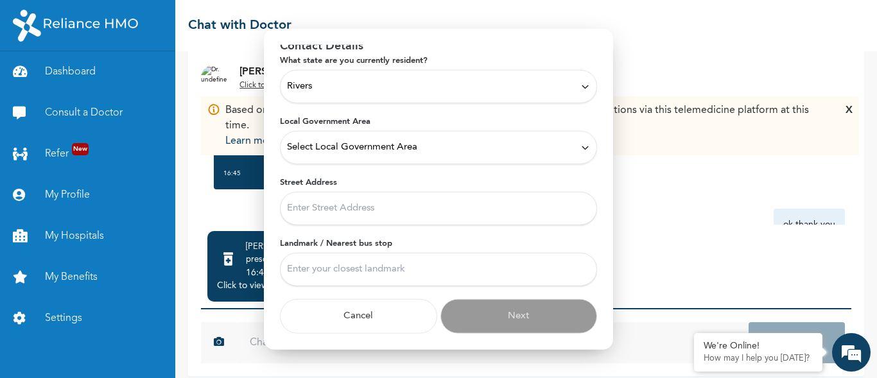
click at [320, 148] on span "Select Local Government Area" at bounding box center [352, 148] width 130 height 14
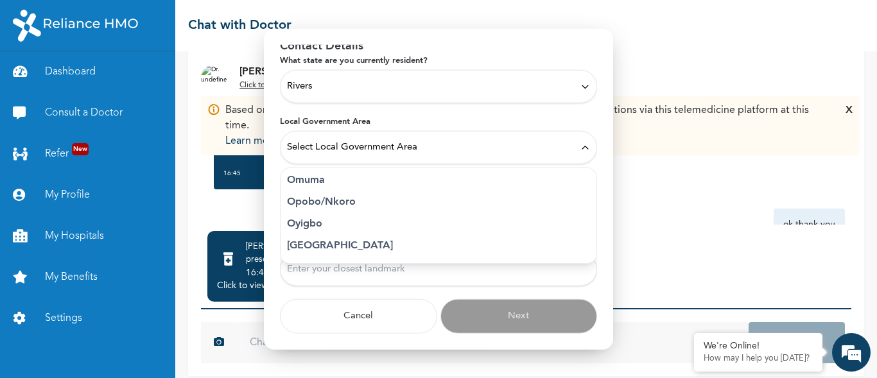
scroll to position [420, 0]
click at [317, 223] on p "Port Harcourt" at bounding box center [438, 223] width 303 height 15
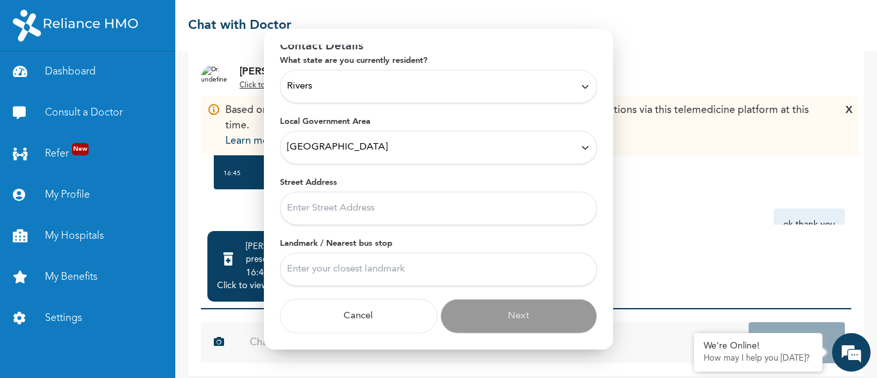
click at [313, 205] on input "Street Address" at bounding box center [438, 208] width 317 height 33
click at [320, 150] on span "Port Harcourt" at bounding box center [337, 148] width 101 height 14
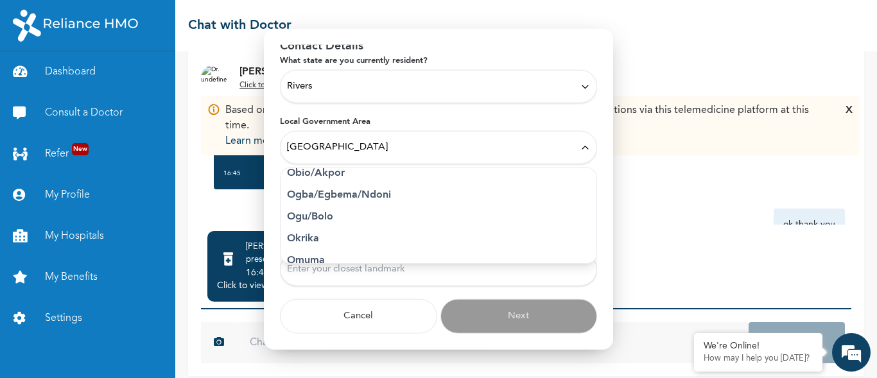
scroll to position [292, 0]
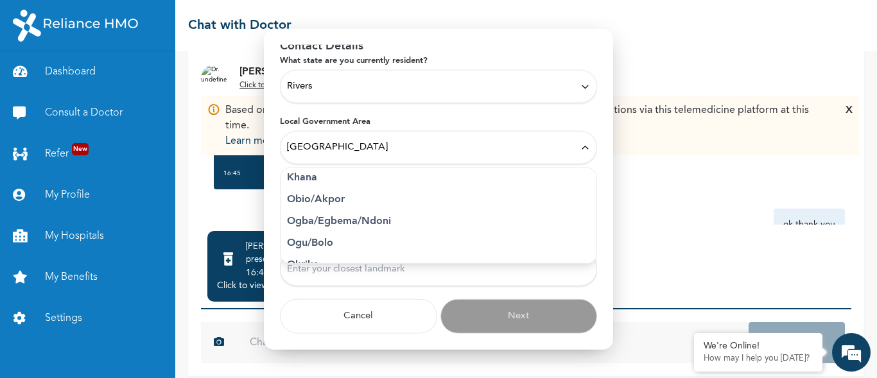
click at [328, 195] on p "Obio/Akpor" at bounding box center [438, 199] width 303 height 15
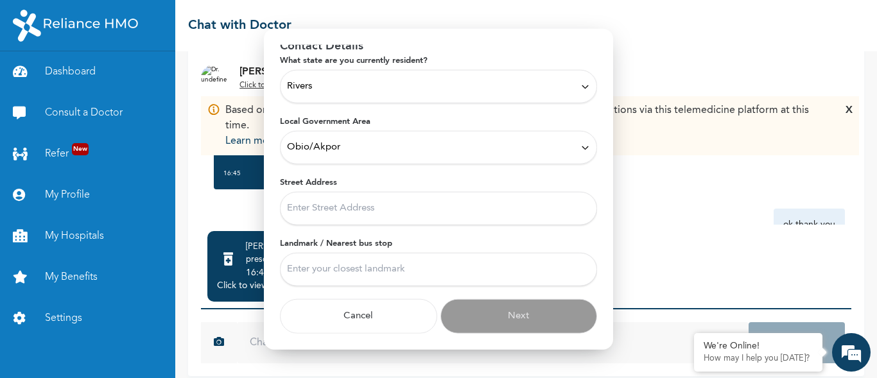
click at [324, 209] on input "Street Address" at bounding box center [438, 208] width 317 height 33
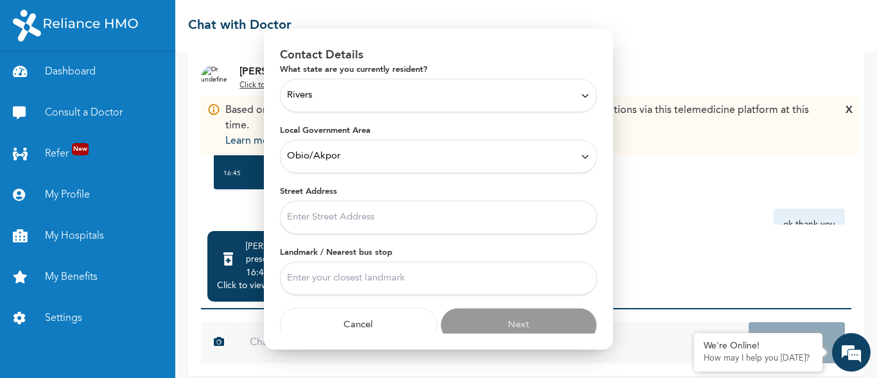
scroll to position [60, 0]
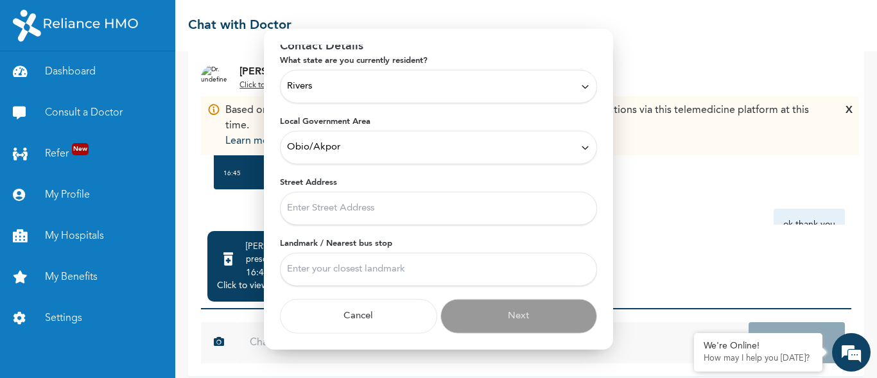
click at [315, 205] on input "Street Address" at bounding box center [438, 208] width 317 height 33
click at [313, 210] on input "Street Address" at bounding box center [438, 208] width 317 height 33
type input "f"
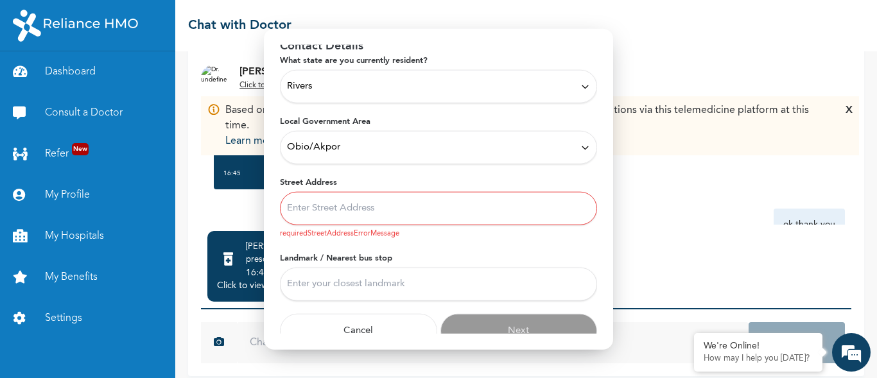
type input "t"
type input "f"
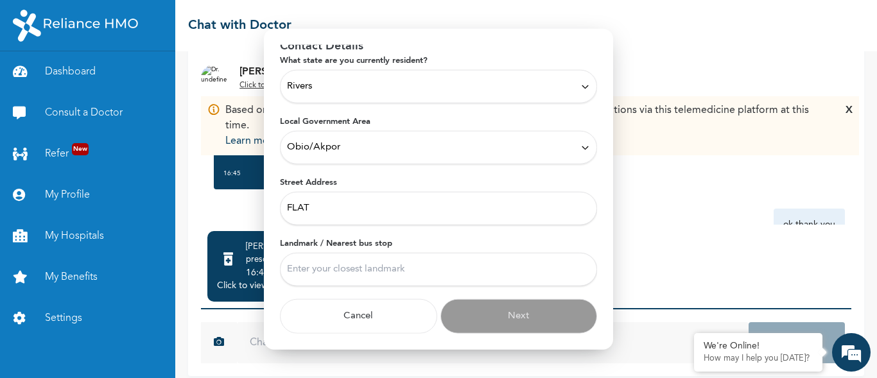
click at [317, 210] on input "FLAT" at bounding box center [438, 208] width 317 height 33
click at [324, 207] on input "FLAT" at bounding box center [438, 208] width 317 height 33
type input "FLAT 3 JIM HOUSE PETER ODILI ROAD"
click at [332, 268] on input "Landmark / Nearest bus stop" at bounding box center [438, 269] width 317 height 33
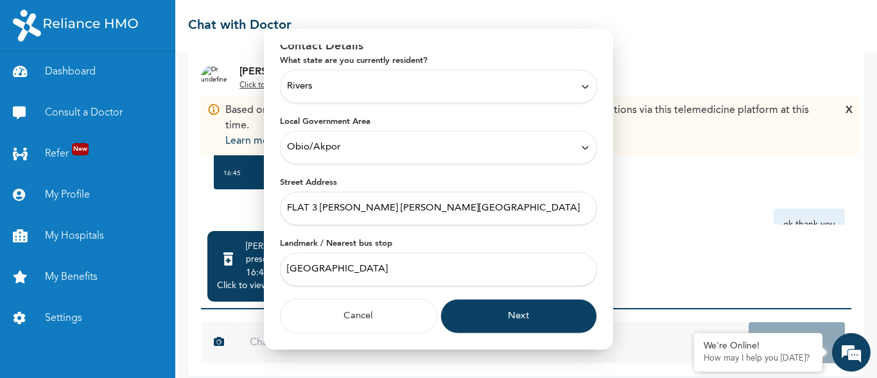
type input "MARKET SQUARE"
click at [487, 322] on button "Next" at bounding box center [519, 316] width 157 height 35
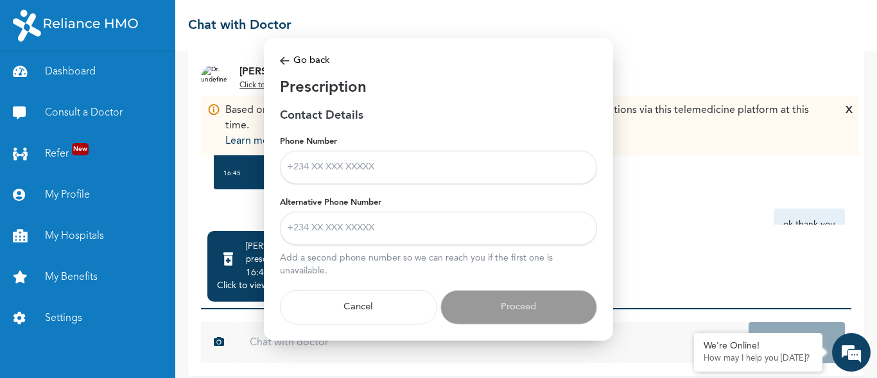
click at [329, 161] on input "Phone Number" at bounding box center [438, 167] width 317 height 33
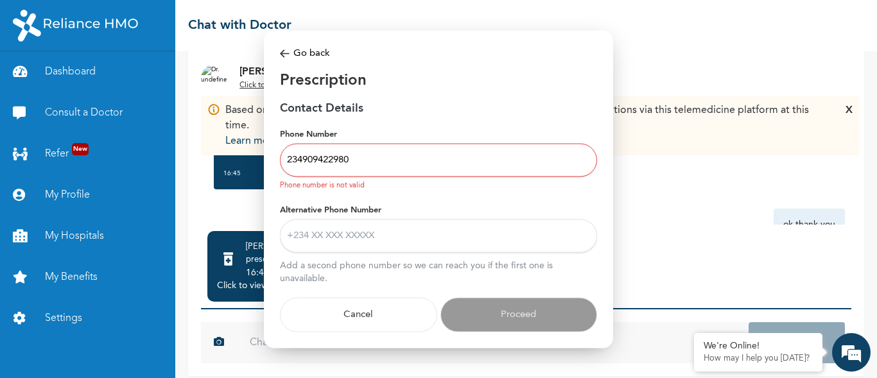
click at [396, 196] on form "Phone Number 234909422980 Phone number is not valid Alternative Phone Number Ad…" at bounding box center [438, 231] width 317 height 204
click at [306, 161] on input "234909422980" at bounding box center [438, 160] width 317 height 33
click at [290, 162] on input "0909422980" at bounding box center [438, 160] width 317 height 33
click at [292, 161] on input "0909422980" at bounding box center [438, 160] width 317 height 33
click at [322, 234] on input "Alternative Phone Number" at bounding box center [438, 235] width 317 height 33
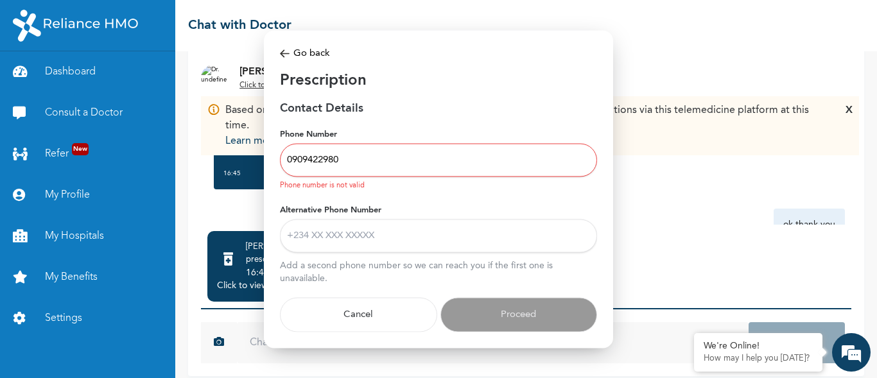
click at [347, 157] on input "0909422980" at bounding box center [438, 160] width 317 height 33
click at [344, 157] on input "0909422980" at bounding box center [438, 160] width 317 height 33
click at [324, 159] on input "0909422980" at bounding box center [438, 160] width 317 height 33
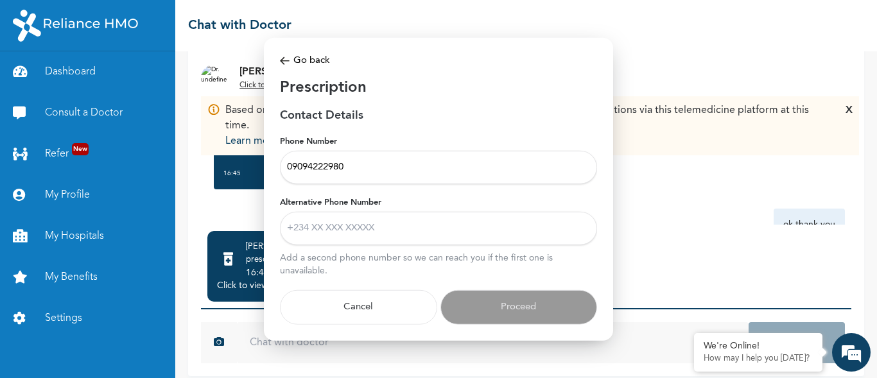
type input "09094222980"
click at [324, 223] on input "Alternative Phone Number" at bounding box center [438, 228] width 317 height 33
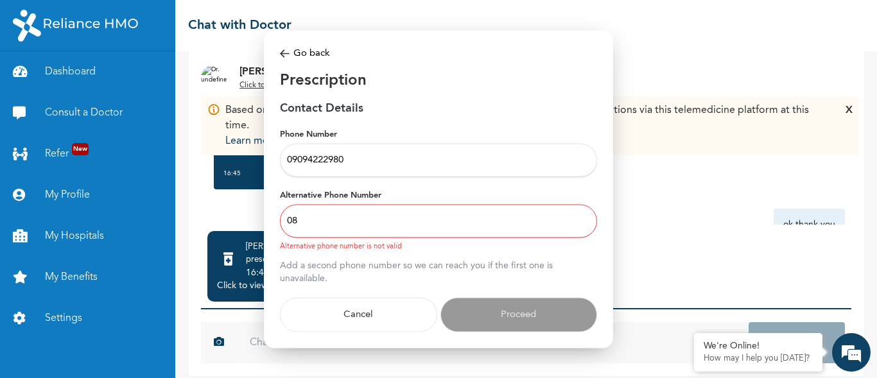
type input "0"
click at [332, 220] on input "Alternative Phone Number" at bounding box center [438, 221] width 317 height 33
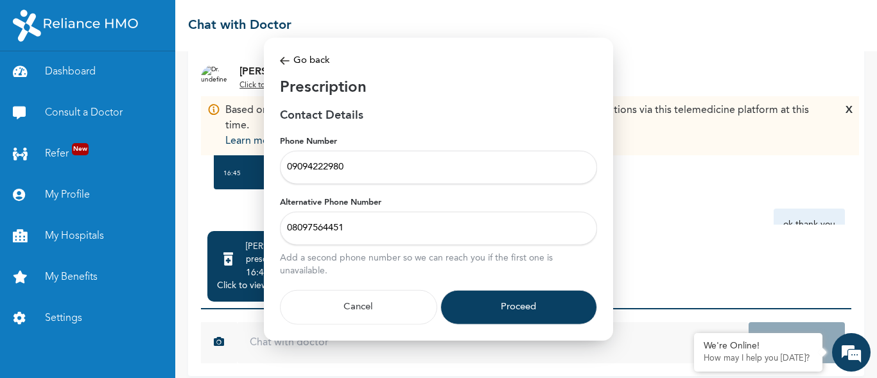
type input "08097564451"
click at [514, 308] on button "Proceed" at bounding box center [519, 307] width 157 height 35
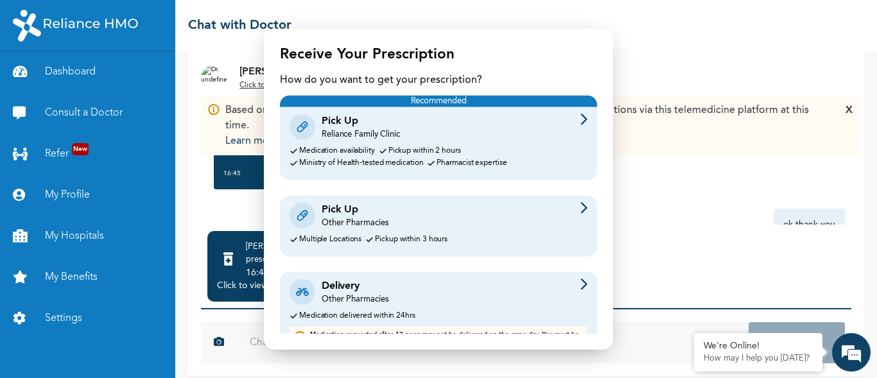
scroll to position [51, 0]
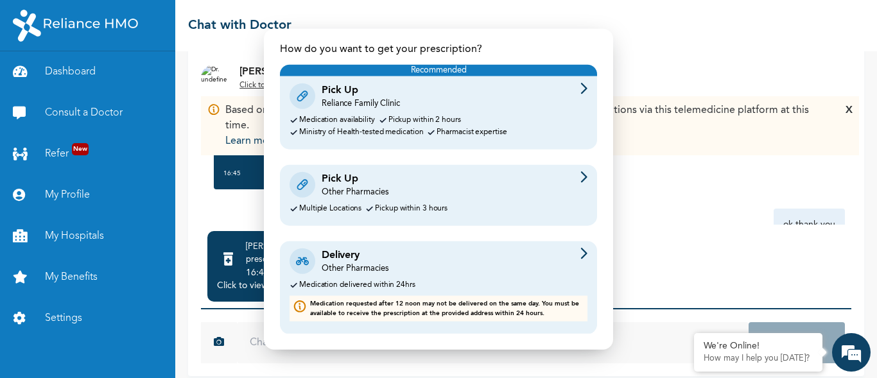
click at [375, 196] on div "Other Pharmacies" at bounding box center [355, 192] width 67 height 12
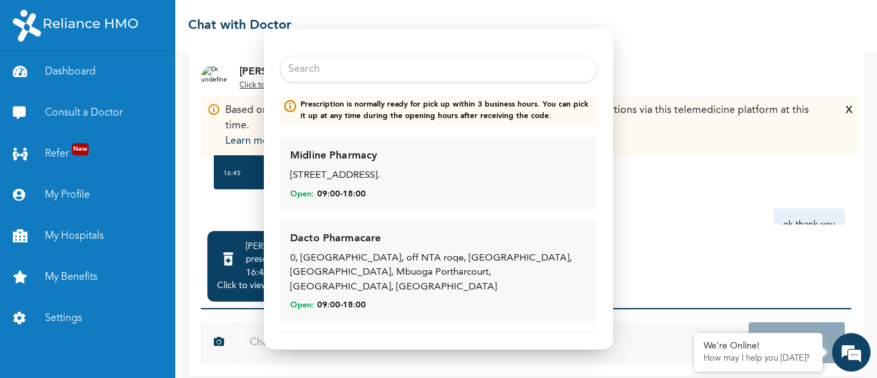
click at [328, 78] on input "text" at bounding box center [438, 69] width 317 height 27
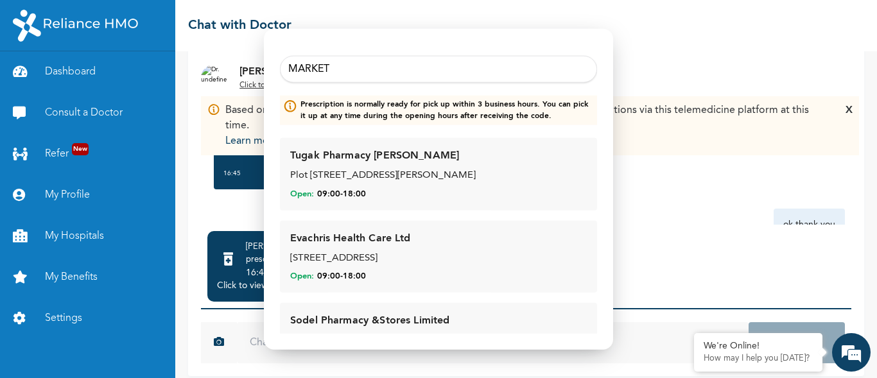
type input "MARKET"
click at [362, 165] on div "Tugak Pharmacy Peter Odili Plot 279, Market Square, Peter Odili Road Port Harco…" at bounding box center [438, 174] width 297 height 52
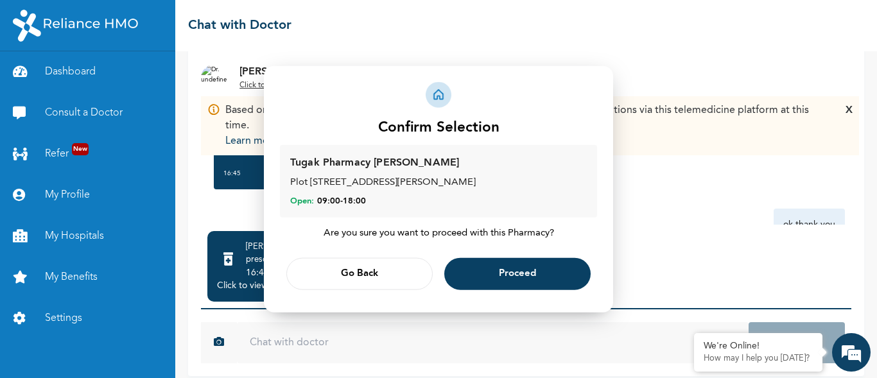
scroll to position [0, 0]
click at [527, 275] on span "Proceed" at bounding box center [517, 274] width 37 height 8
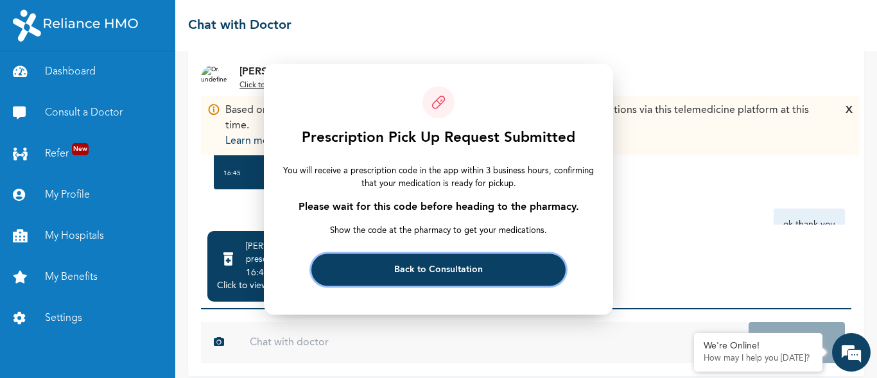
click at [432, 266] on span "Back to Consultation" at bounding box center [438, 270] width 89 height 8
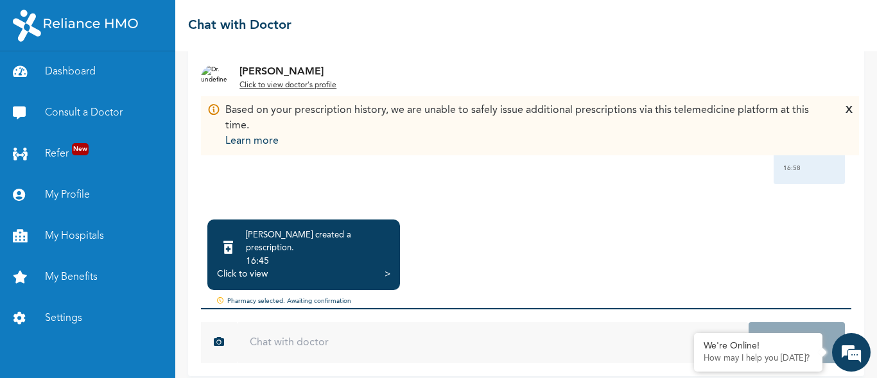
click at [599, 337] on input "text" at bounding box center [493, 342] width 512 height 41
click at [387, 268] on div ">" at bounding box center [388, 274] width 6 height 13
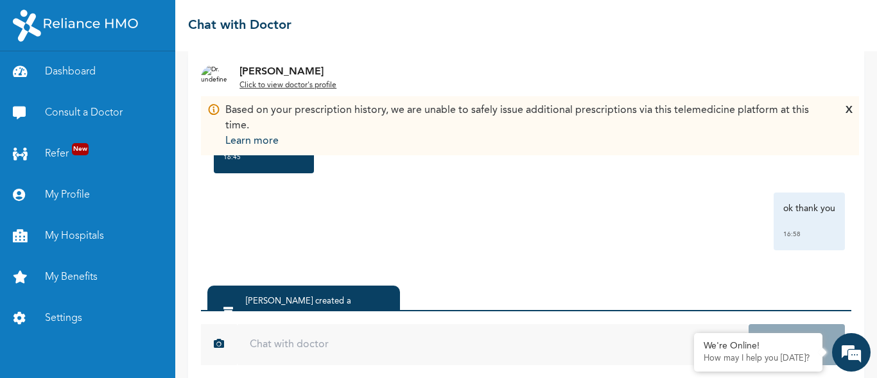
scroll to position [130, 0]
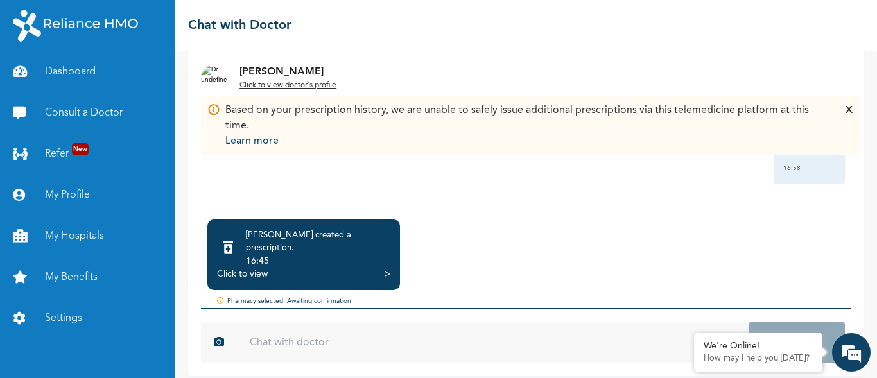
click at [388, 268] on div ">" at bounding box center [388, 274] width 6 height 13
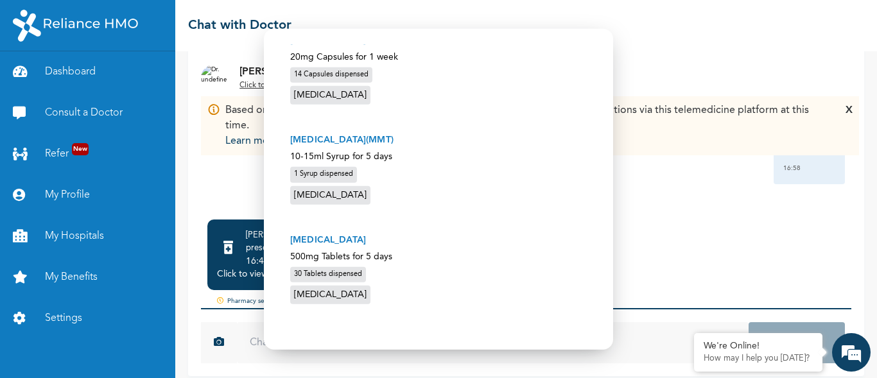
scroll to position [182, 0]
